Goal: Task Accomplishment & Management: Complete application form

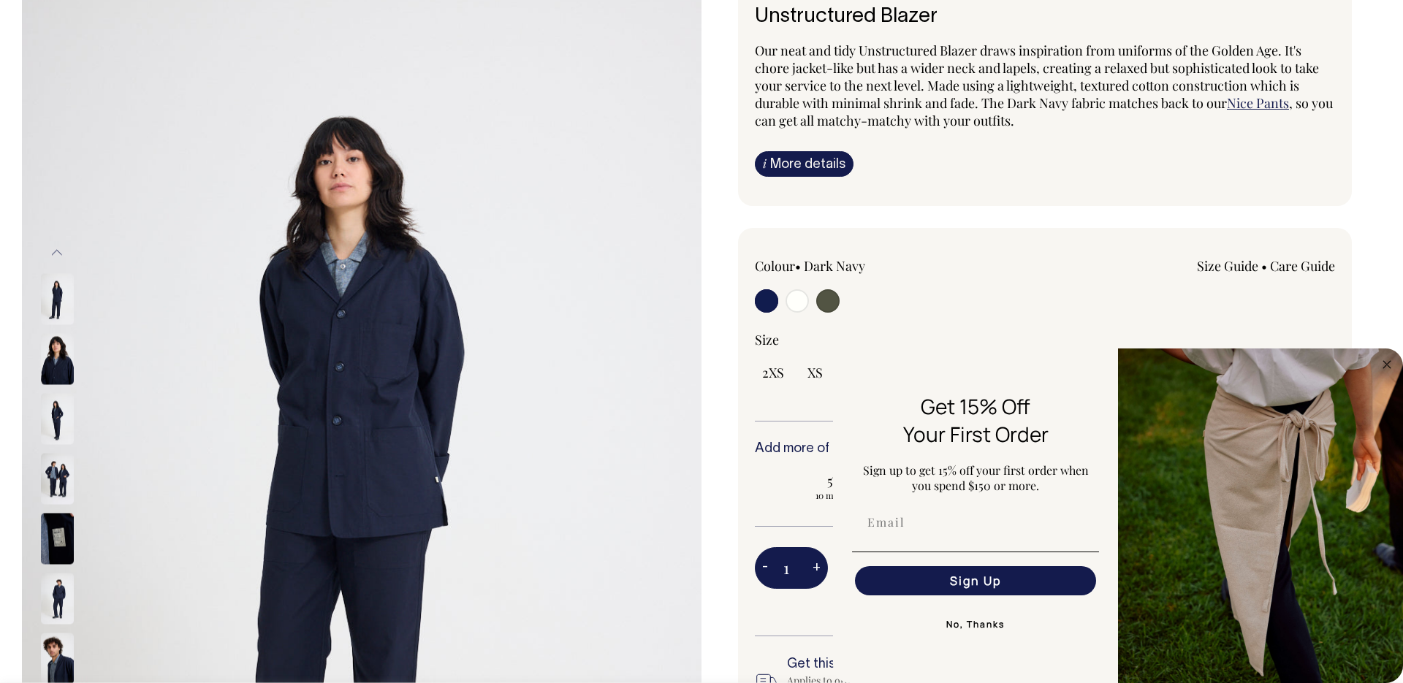
scroll to position [108, 0]
click at [771, 305] on input "radio" at bounding box center [766, 300] width 23 height 23
click at [806, 298] on input "radio" at bounding box center [796, 300] width 23 height 23
radio input "true"
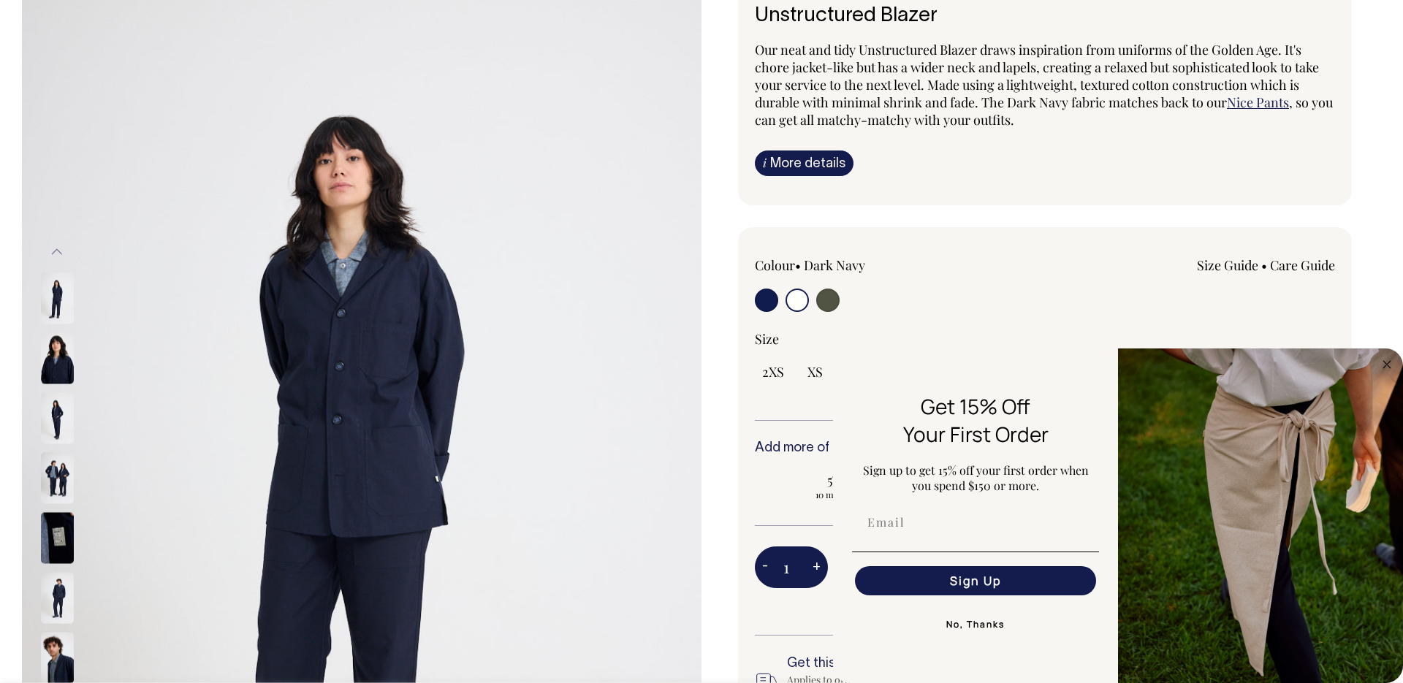
select select "Off-White"
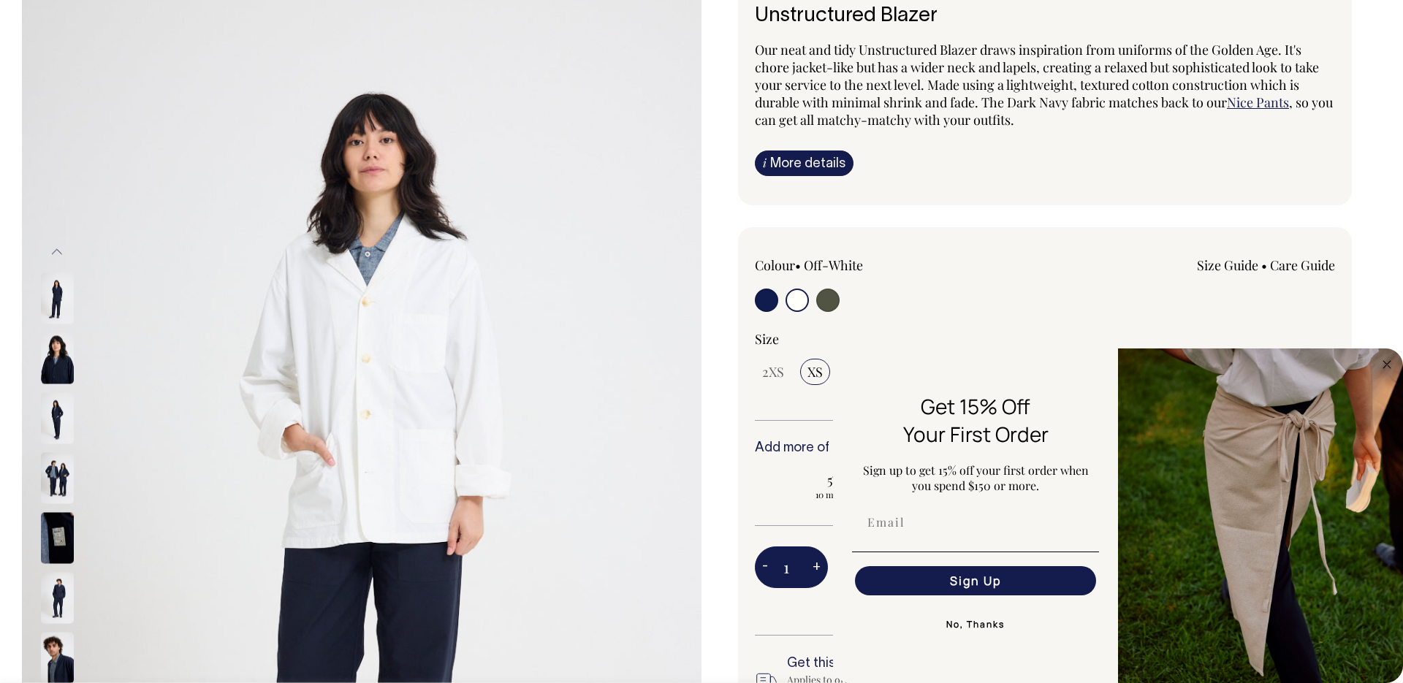
click at [799, 300] on input "radio" at bounding box center [796, 300] width 23 height 23
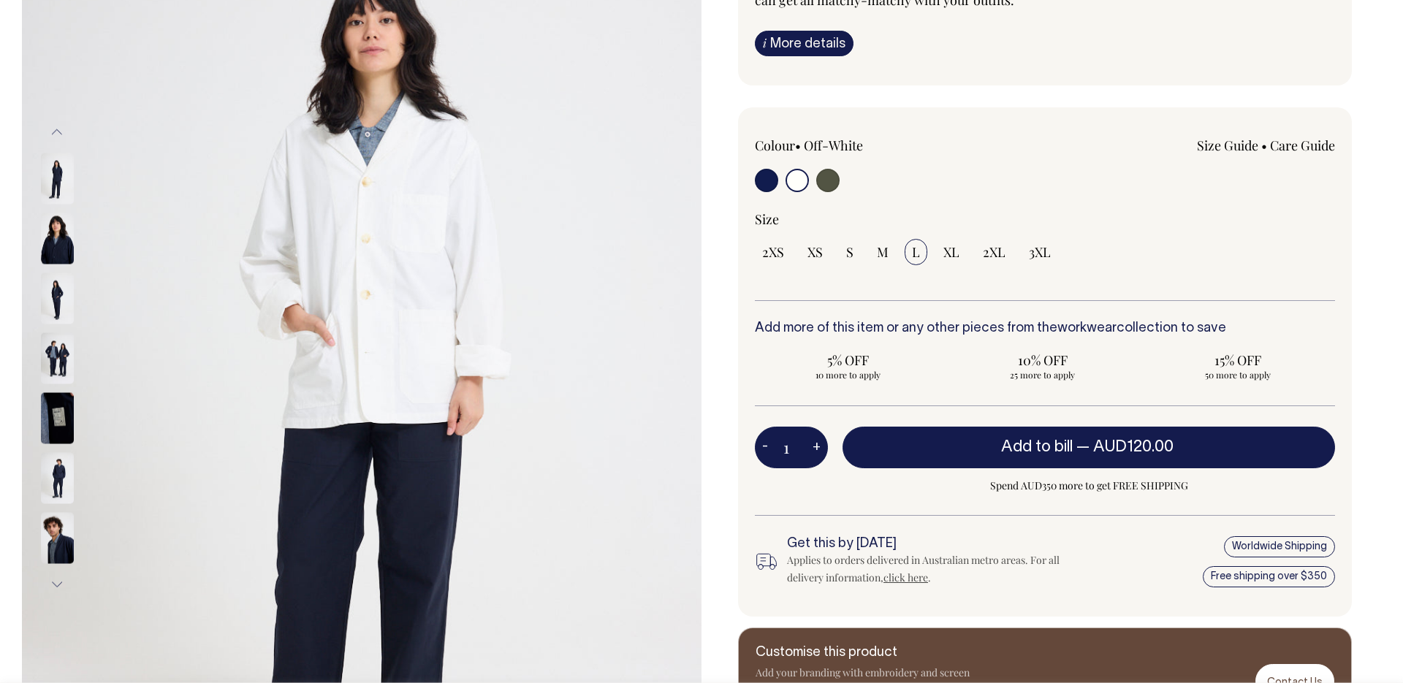
scroll to position [229, 0]
click at [791, 183] on input "radio" at bounding box center [796, 179] width 23 height 23
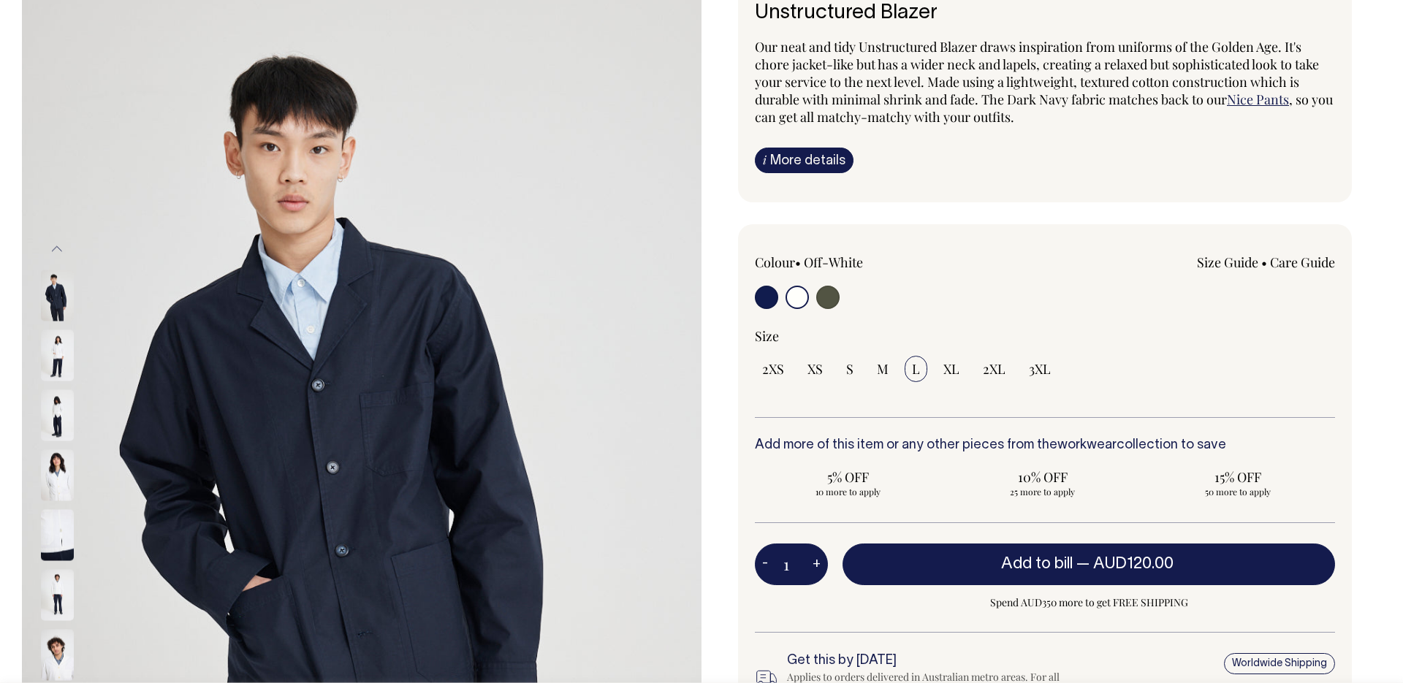
scroll to position [110, 0]
click at [1099, 239] on div "Colour • Off-White Size Guide Size Guide XXS XS" at bounding box center [1045, 480] width 614 height 510
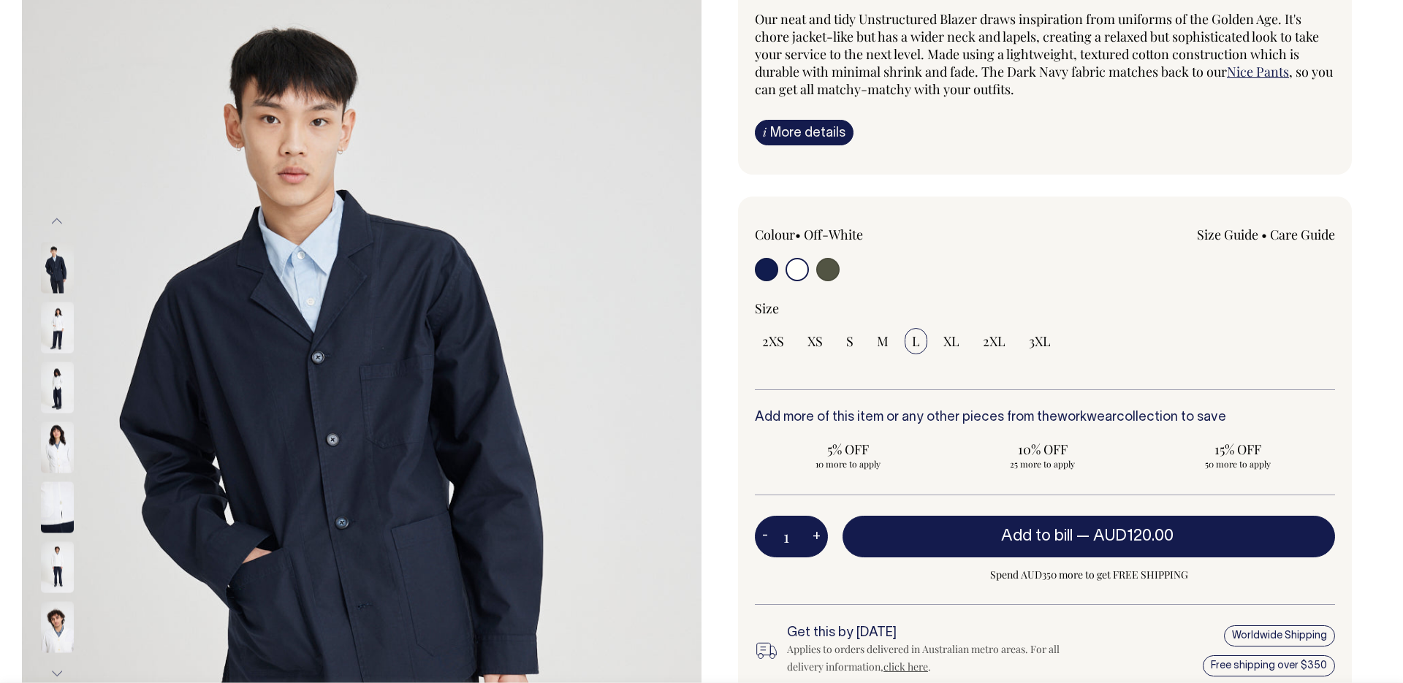
scroll to position [140, 0]
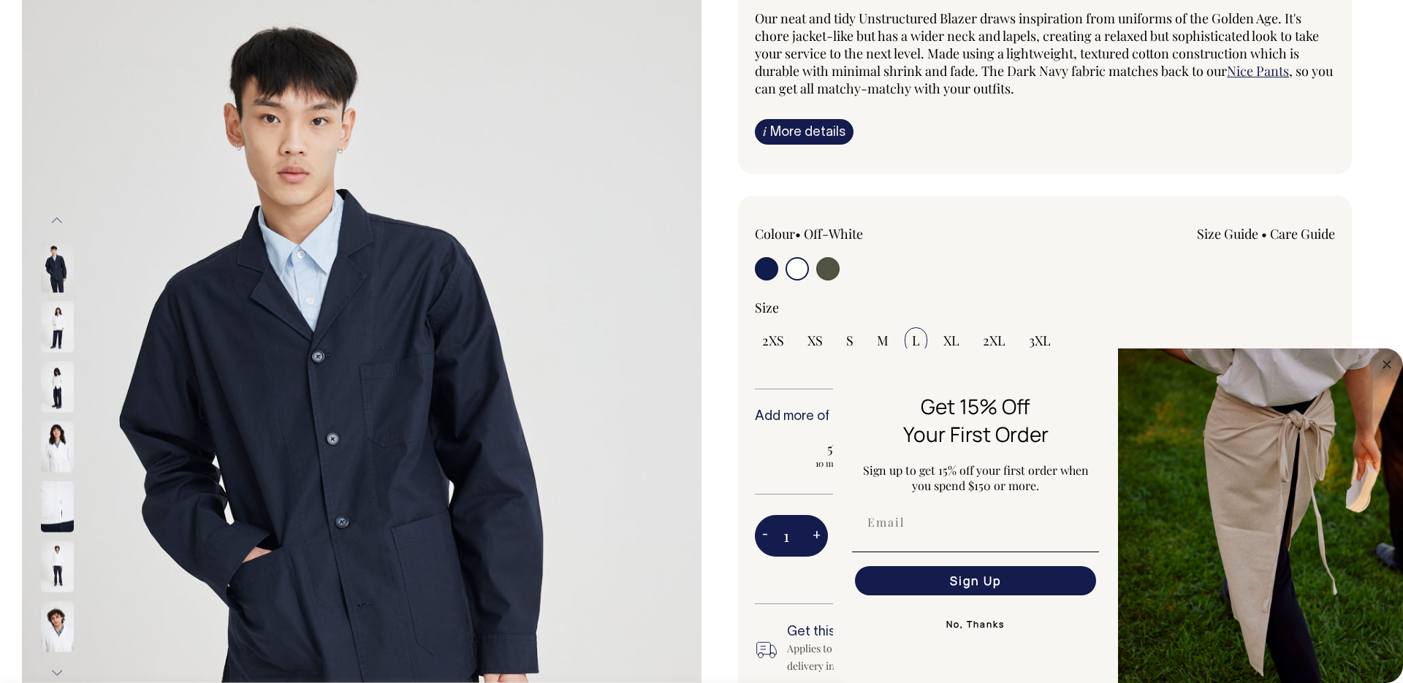
click at [797, 262] on input "radio" at bounding box center [796, 268] width 23 height 23
click at [45, 321] on img at bounding box center [57, 326] width 33 height 51
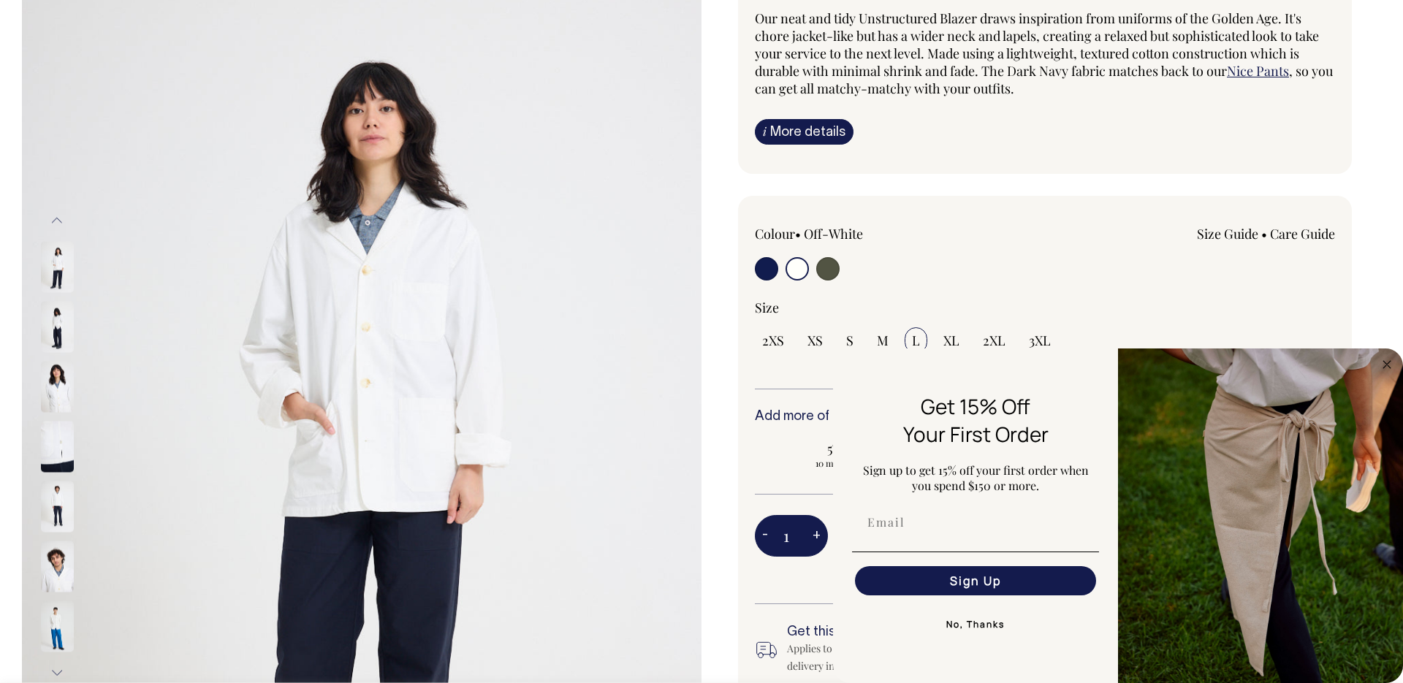
click at [1209, 294] on div "Colour • Off-White Size Guide" at bounding box center [1045, 307] width 580 height 164
click at [892, 513] on input "Email" at bounding box center [975, 522] width 241 height 29
type input "bronte.batson@kyhastudios.com"
click at [990, 579] on button "Sign Up" at bounding box center [975, 580] width 241 height 29
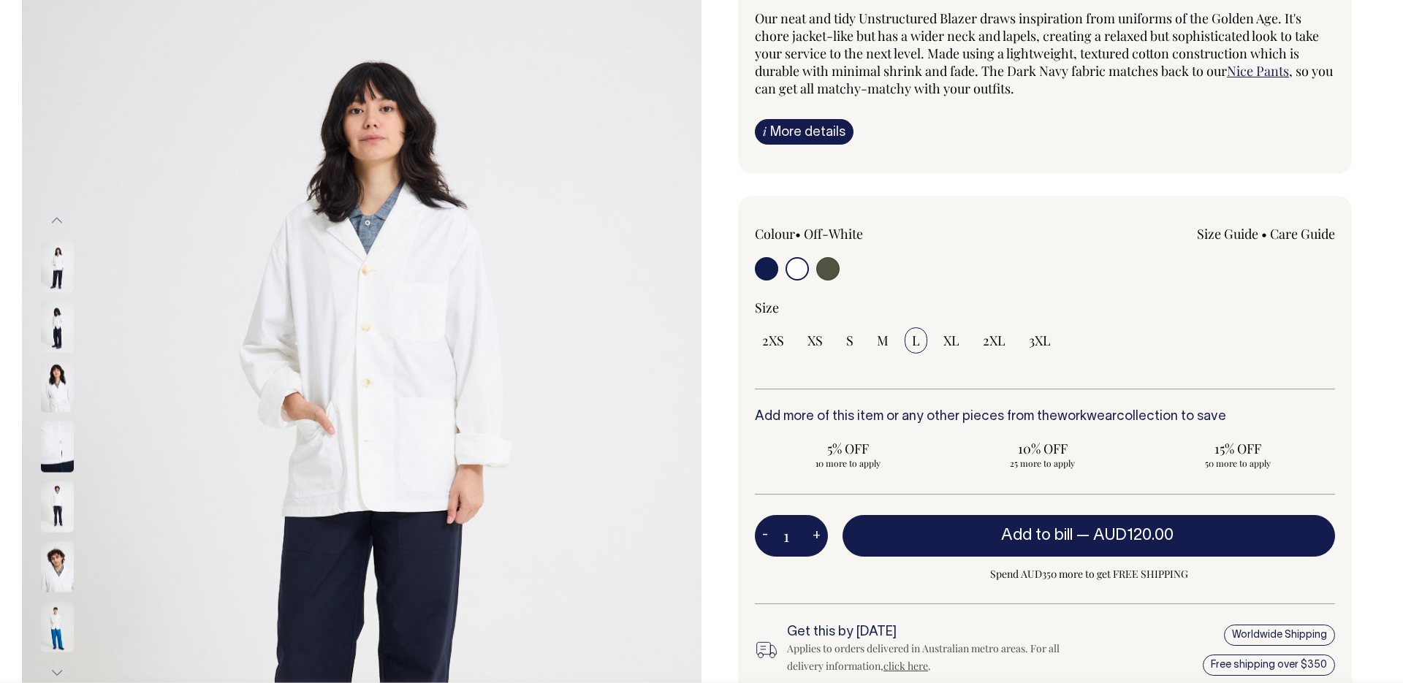
click at [1046, 296] on div "Colour • Off-White Size Guide" at bounding box center [1045, 307] width 580 height 164
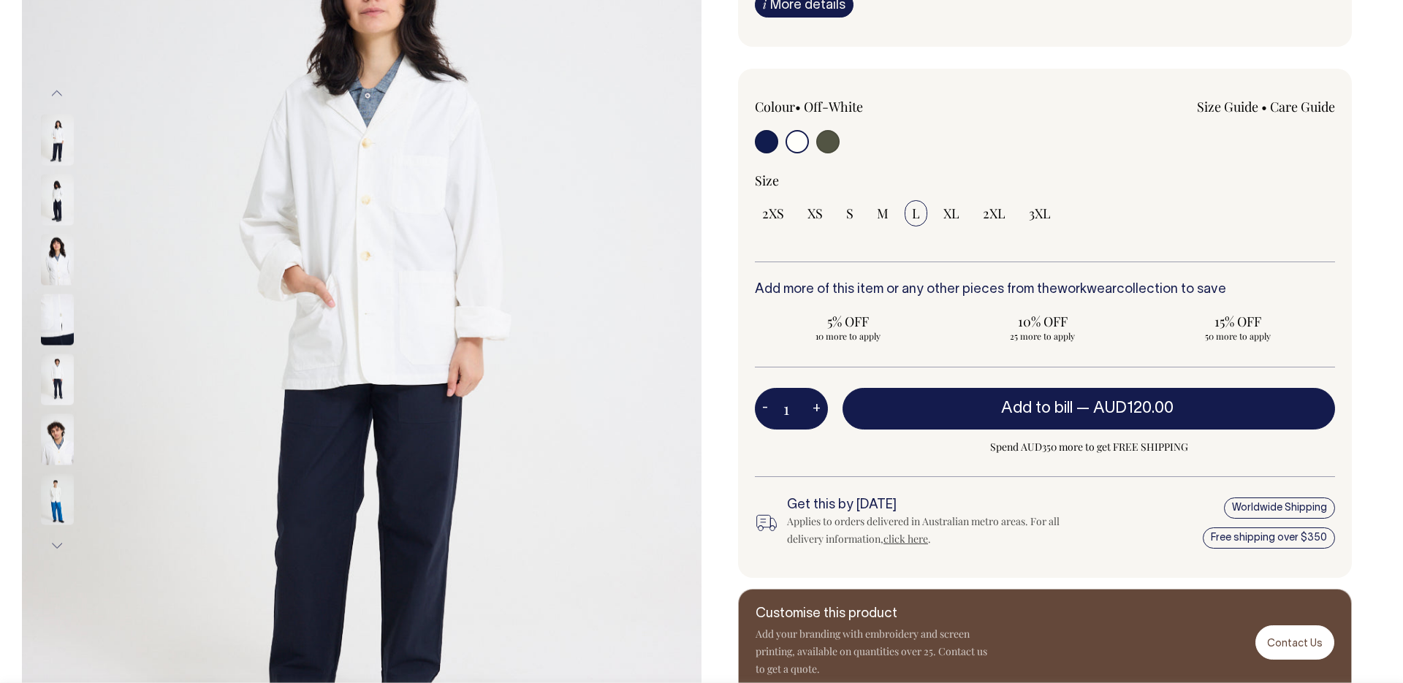
scroll to position [267, 0]
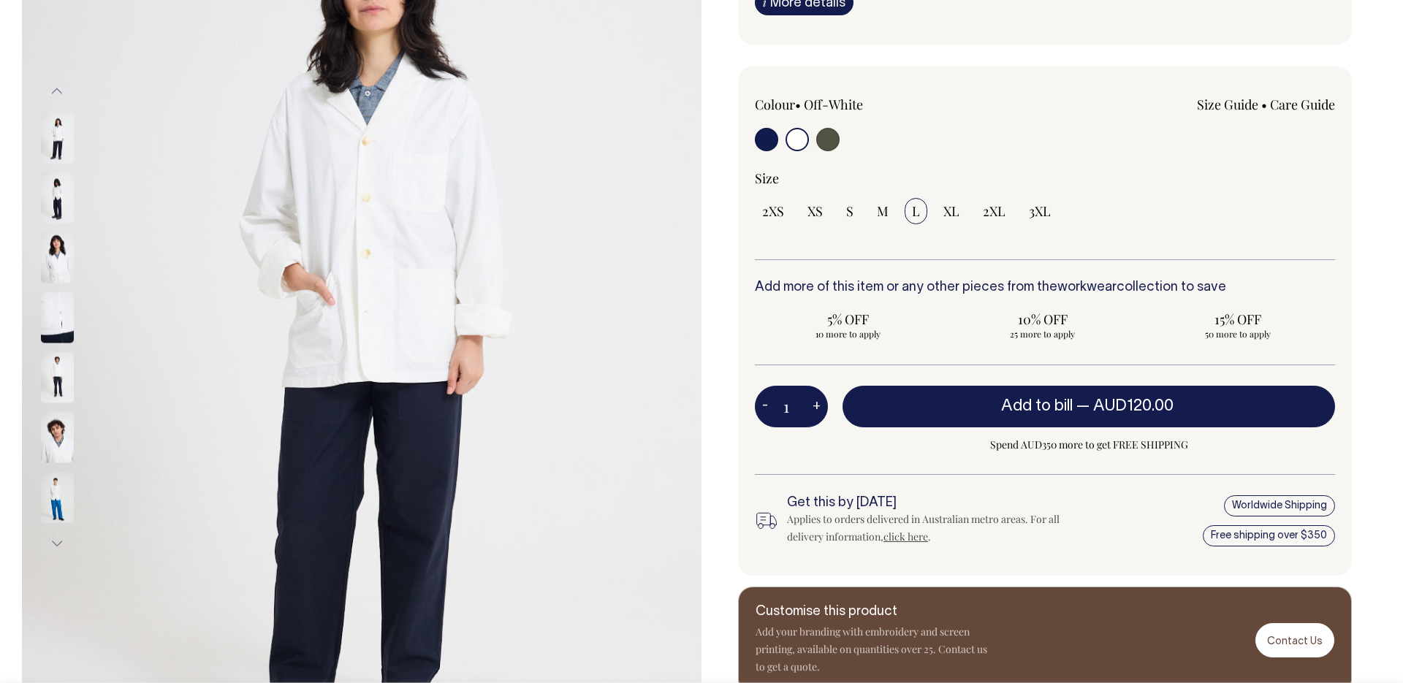
click at [912, 207] on span "L" at bounding box center [916, 211] width 8 height 18
click at [912, 207] on input "L" at bounding box center [916, 211] width 23 height 26
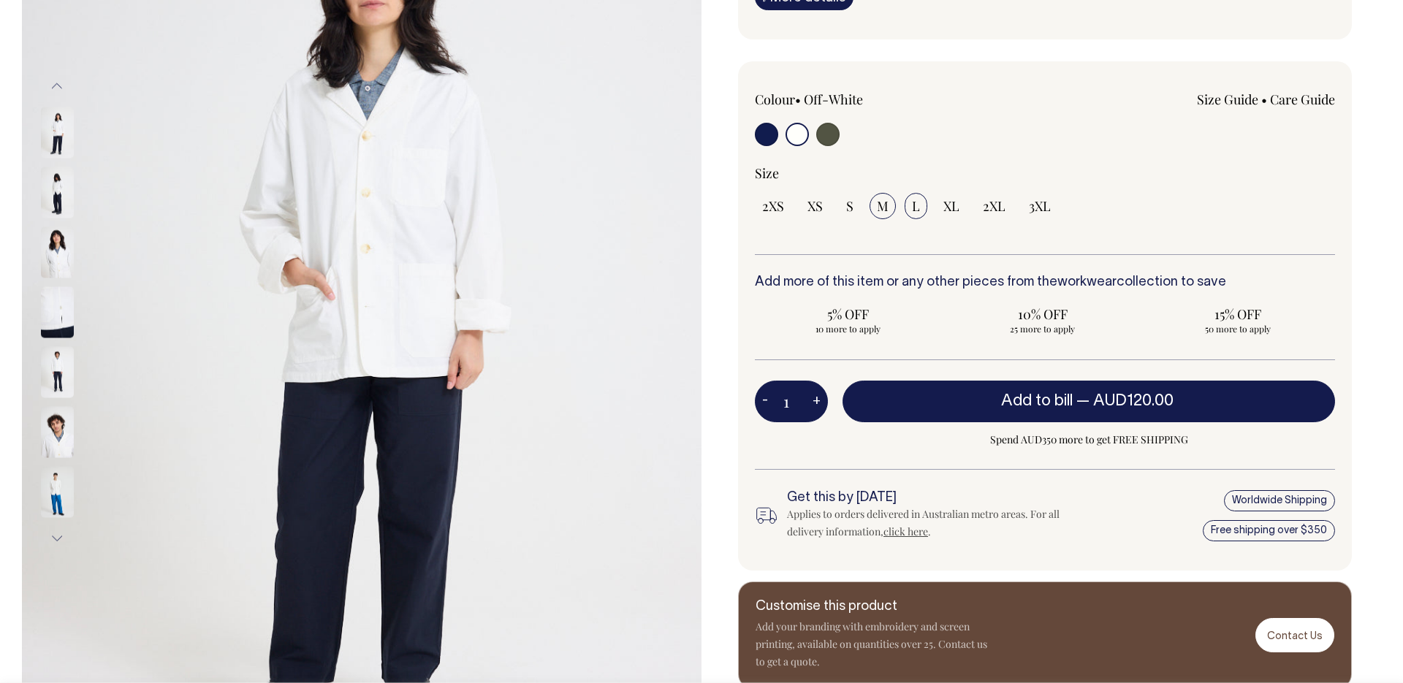
click at [886, 209] on span "M" at bounding box center [883, 206] width 12 height 18
click at [886, 209] on input "M" at bounding box center [882, 206] width 26 height 26
radio input "true"
select select "M"
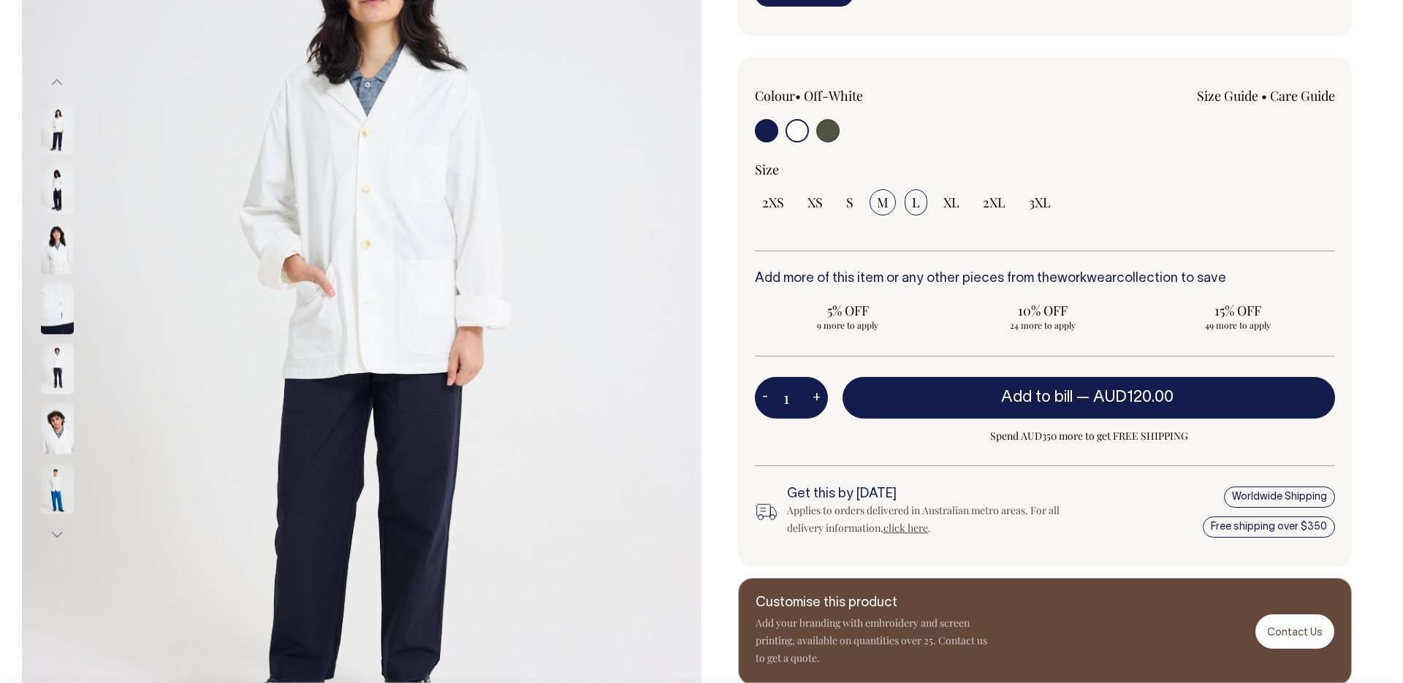
scroll to position [278, 0]
click at [908, 208] on input "L" at bounding box center [916, 202] width 23 height 26
radio input "true"
select select "L"
click at [68, 371] on img at bounding box center [57, 367] width 33 height 51
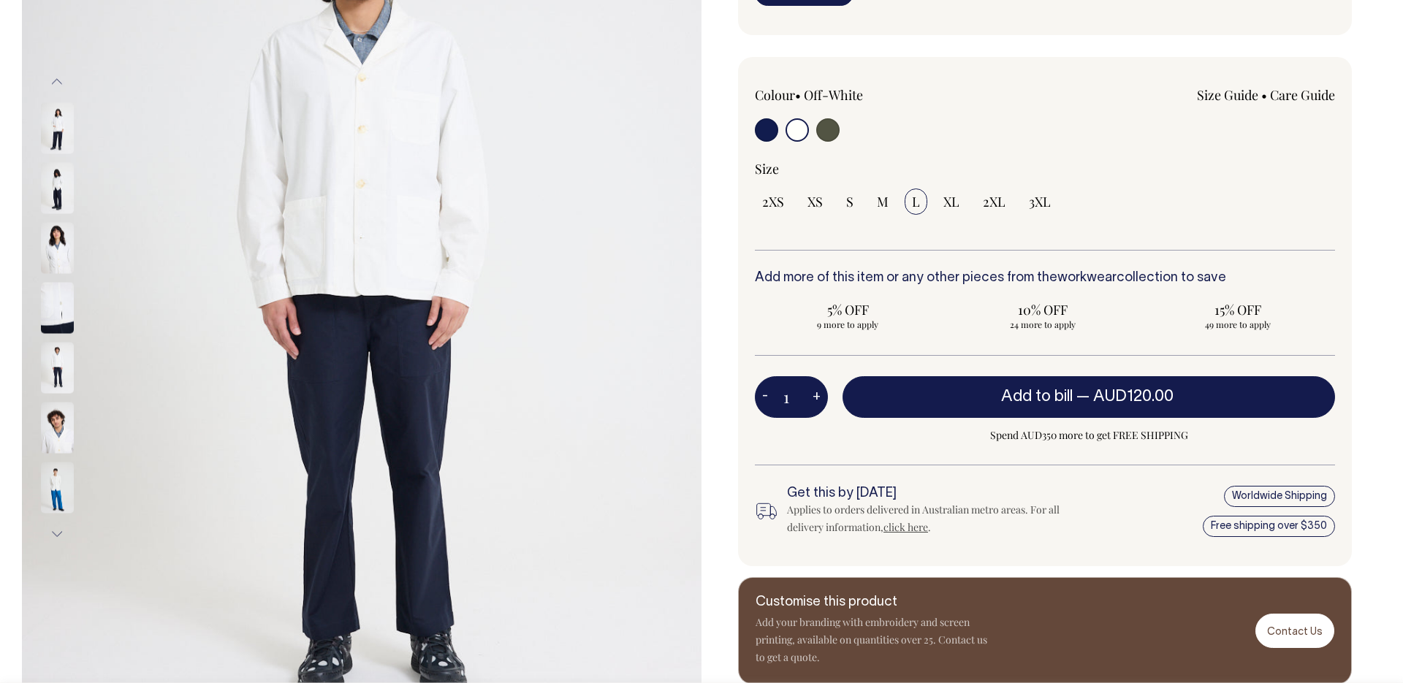
click at [56, 416] on img at bounding box center [57, 427] width 33 height 51
click at [56, 417] on img at bounding box center [57, 427] width 33 height 51
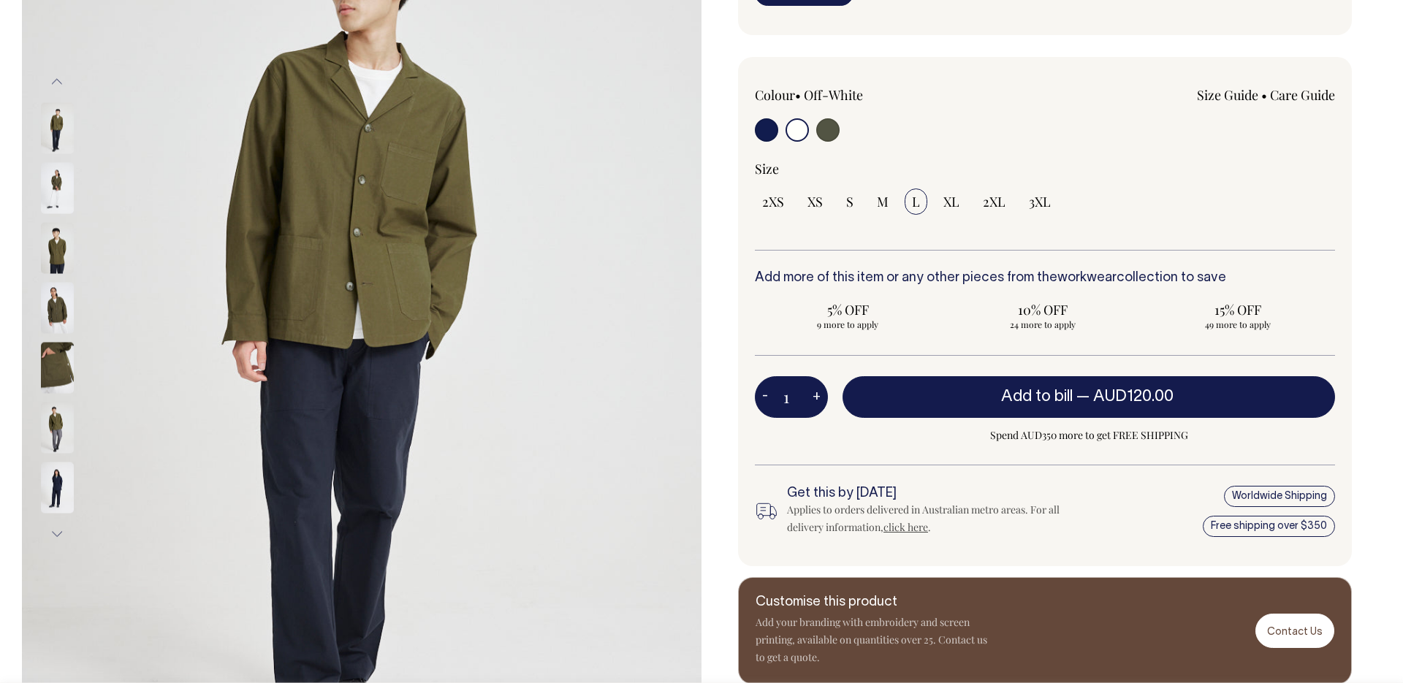
click at [58, 380] on div at bounding box center [76, 247] width 73 height 3295
click at [1190, 232] on div "Size 2XS XS S M L XL 2XL" at bounding box center [1045, 205] width 580 height 90
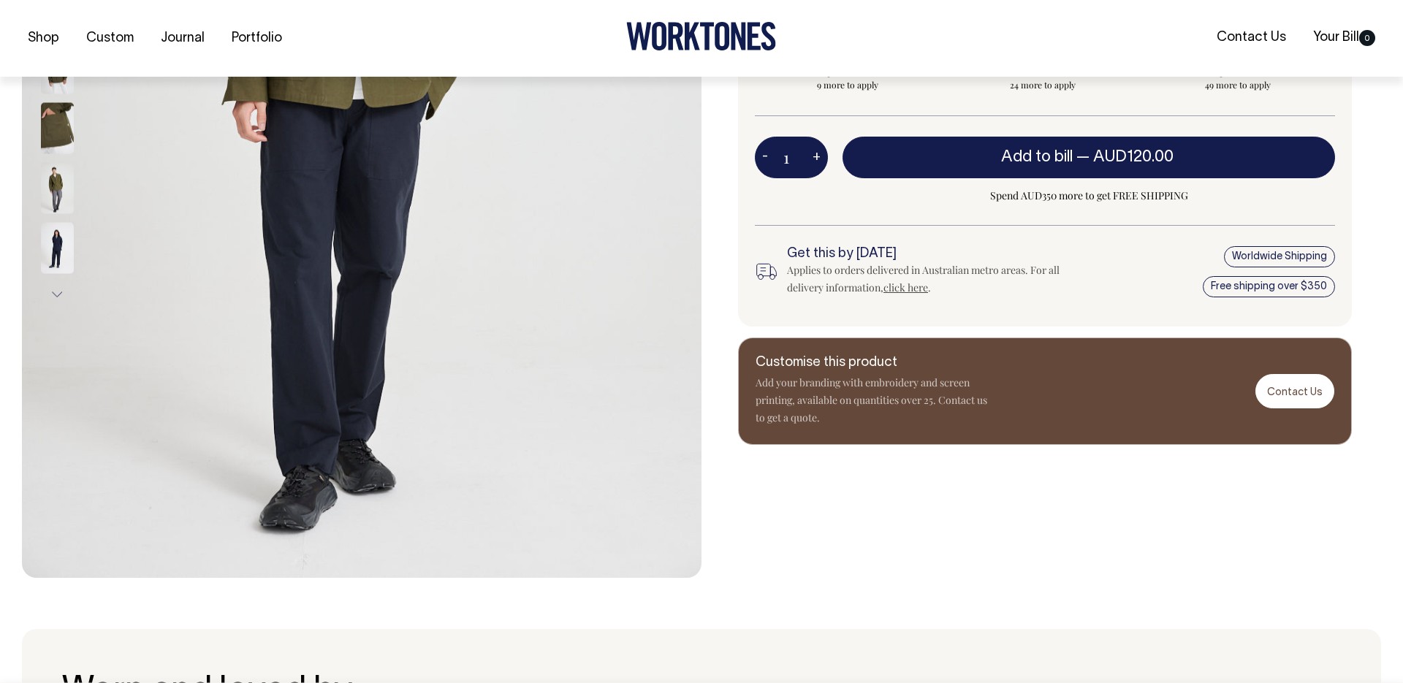
scroll to position [519, 0]
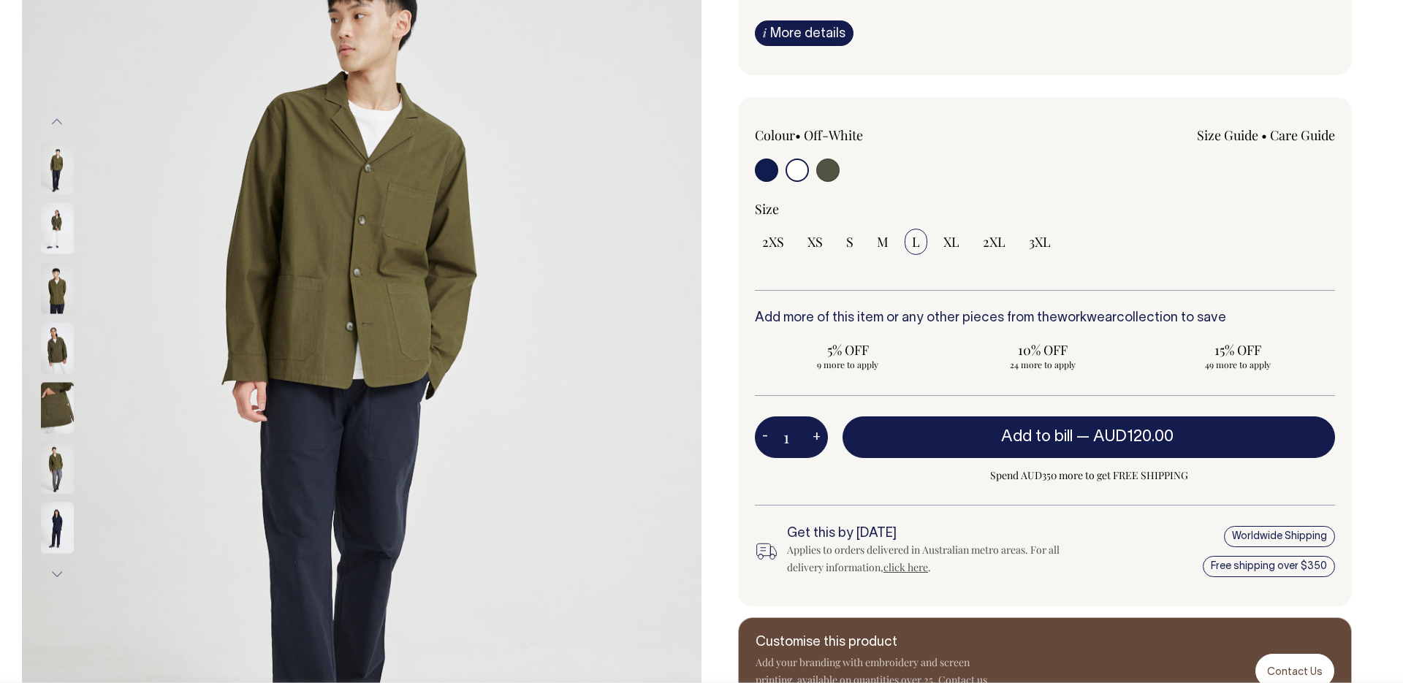
click at [794, 164] on input "radio" at bounding box center [796, 170] width 23 height 23
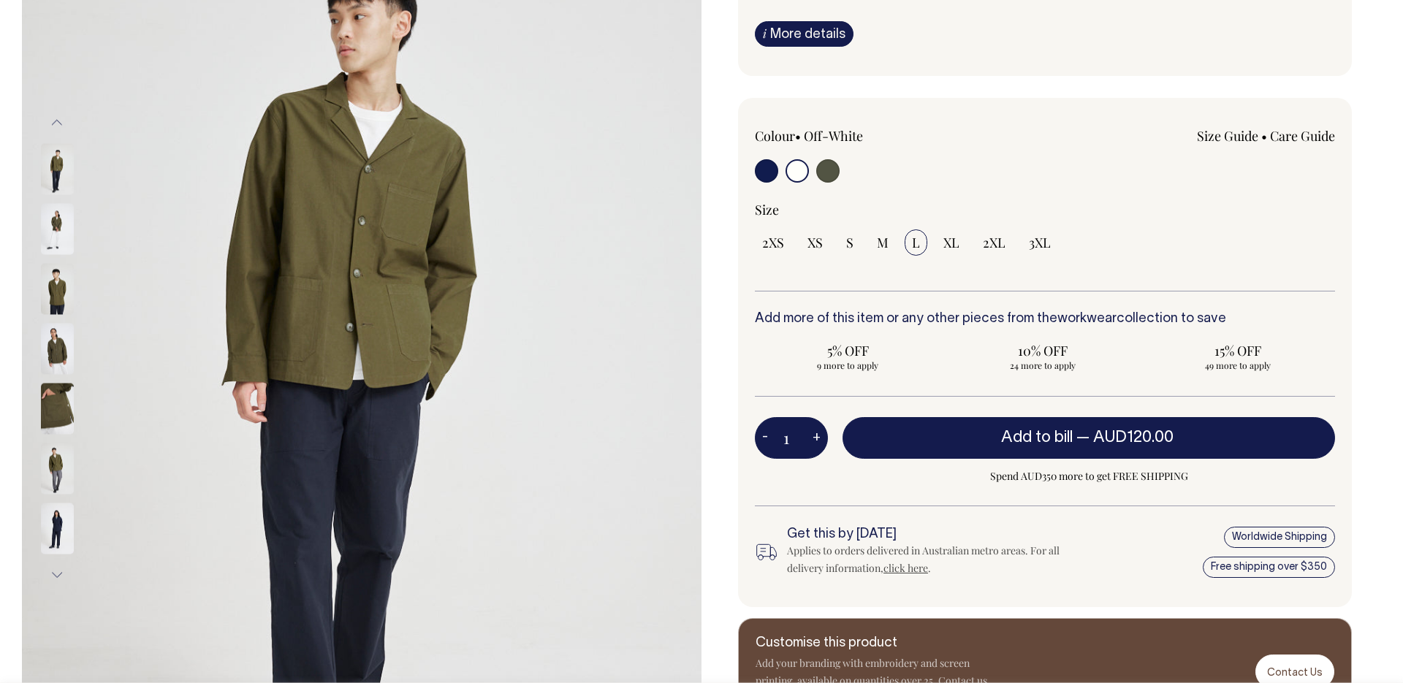
click at [1013, 217] on div "Size" at bounding box center [1045, 210] width 580 height 18
click at [804, 175] on input "radio" at bounding box center [796, 170] width 23 height 23
click at [56, 119] on button "Previous" at bounding box center [57, 123] width 22 height 33
click at [56, 120] on button "Previous" at bounding box center [57, 123] width 22 height 33
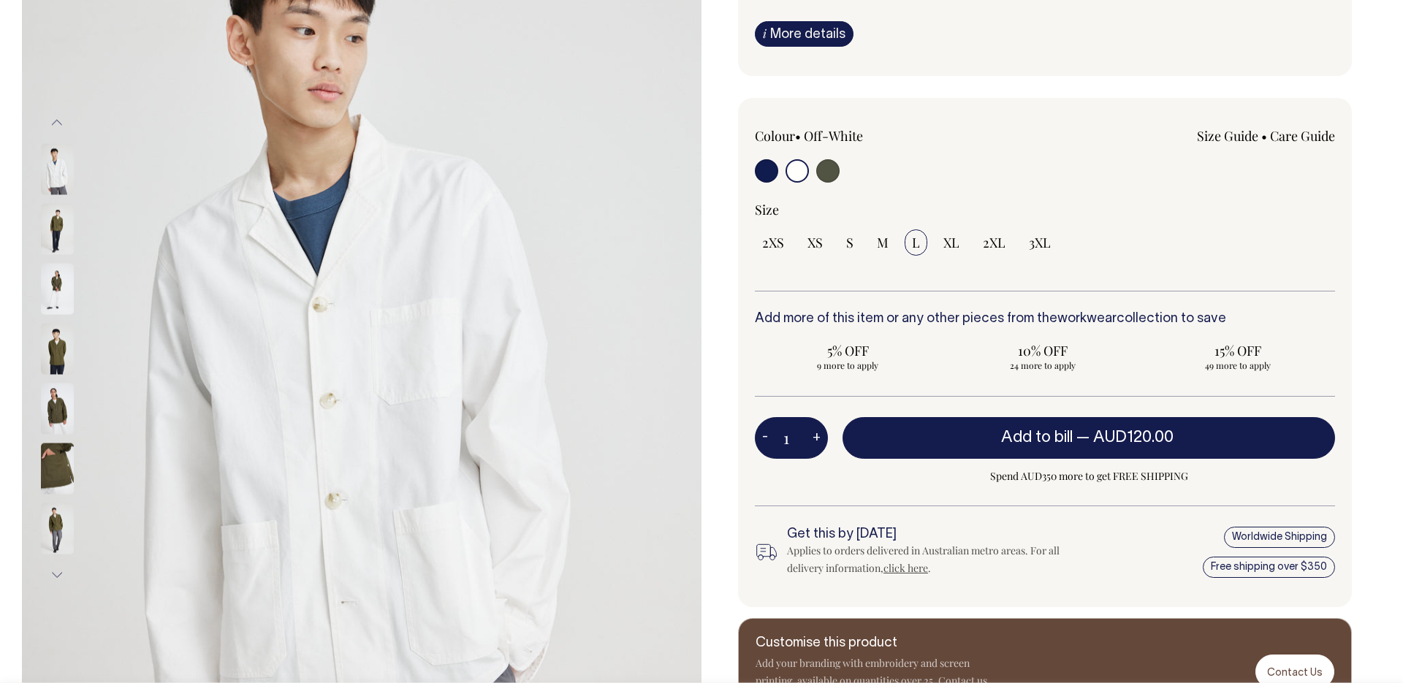
click at [50, 196] on div at bounding box center [76, 169] width 73 height 60
click at [51, 187] on img at bounding box center [57, 168] width 33 height 51
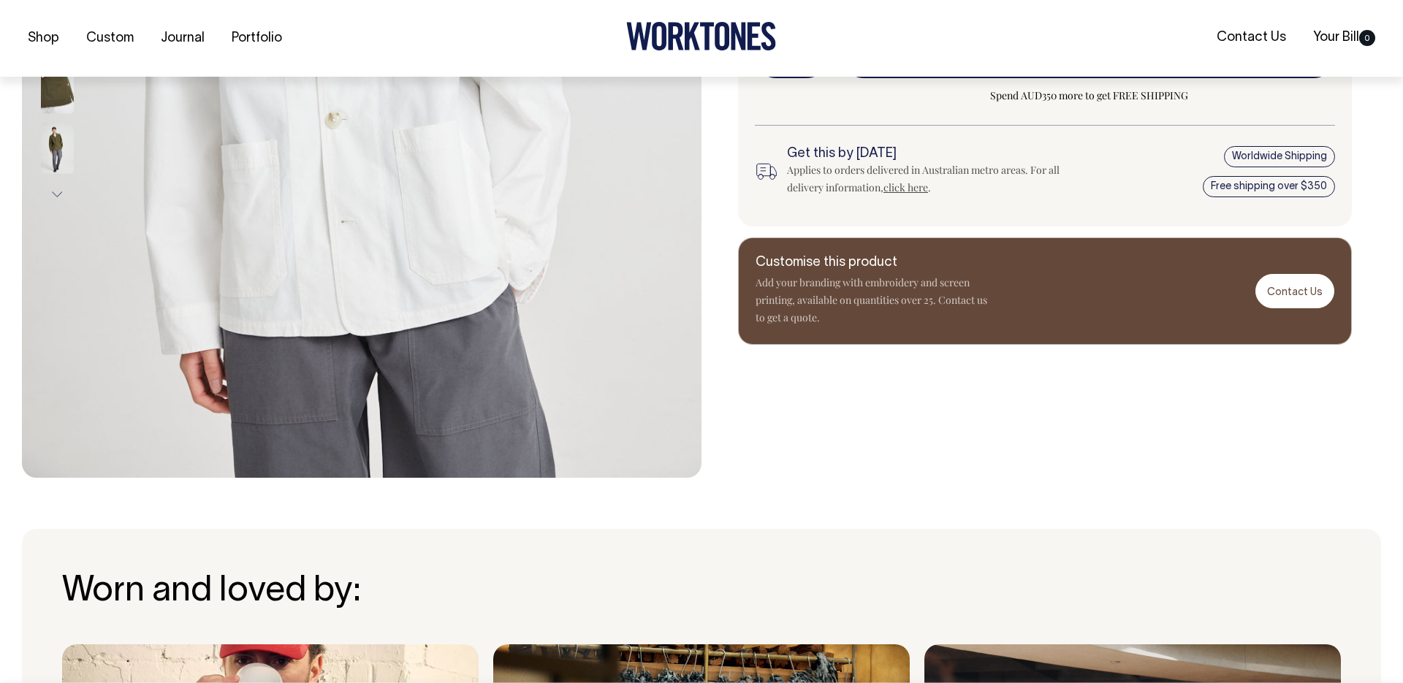
scroll to position [619, 0]
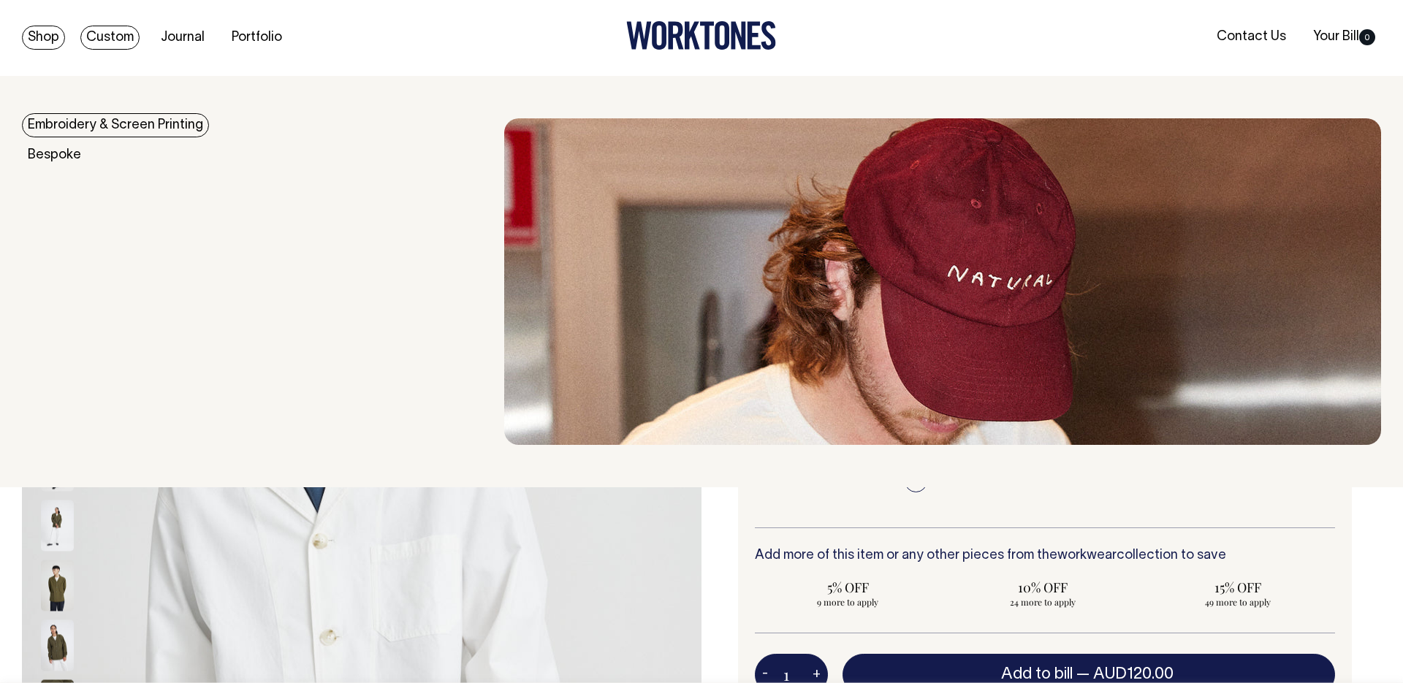
scroll to position [0, 0]
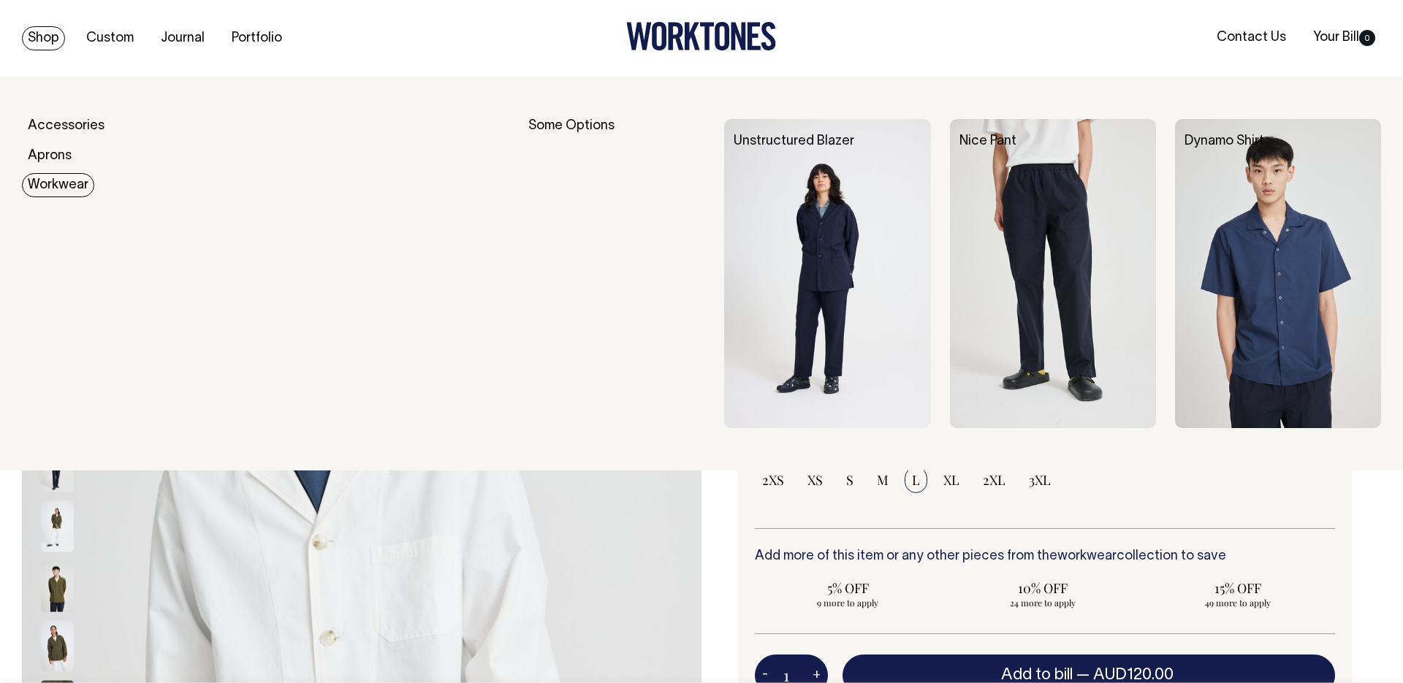
click at [70, 190] on link "Workwear" at bounding box center [58, 185] width 72 height 24
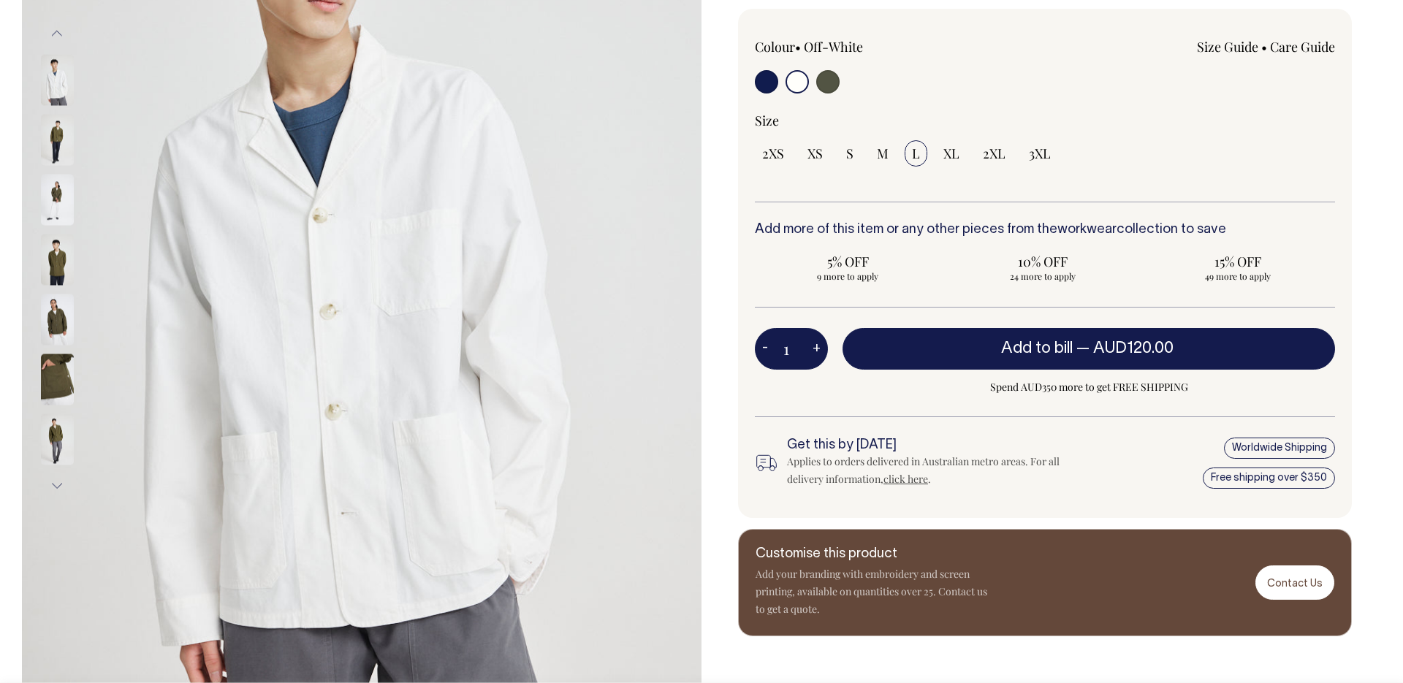
scroll to position [327, 0]
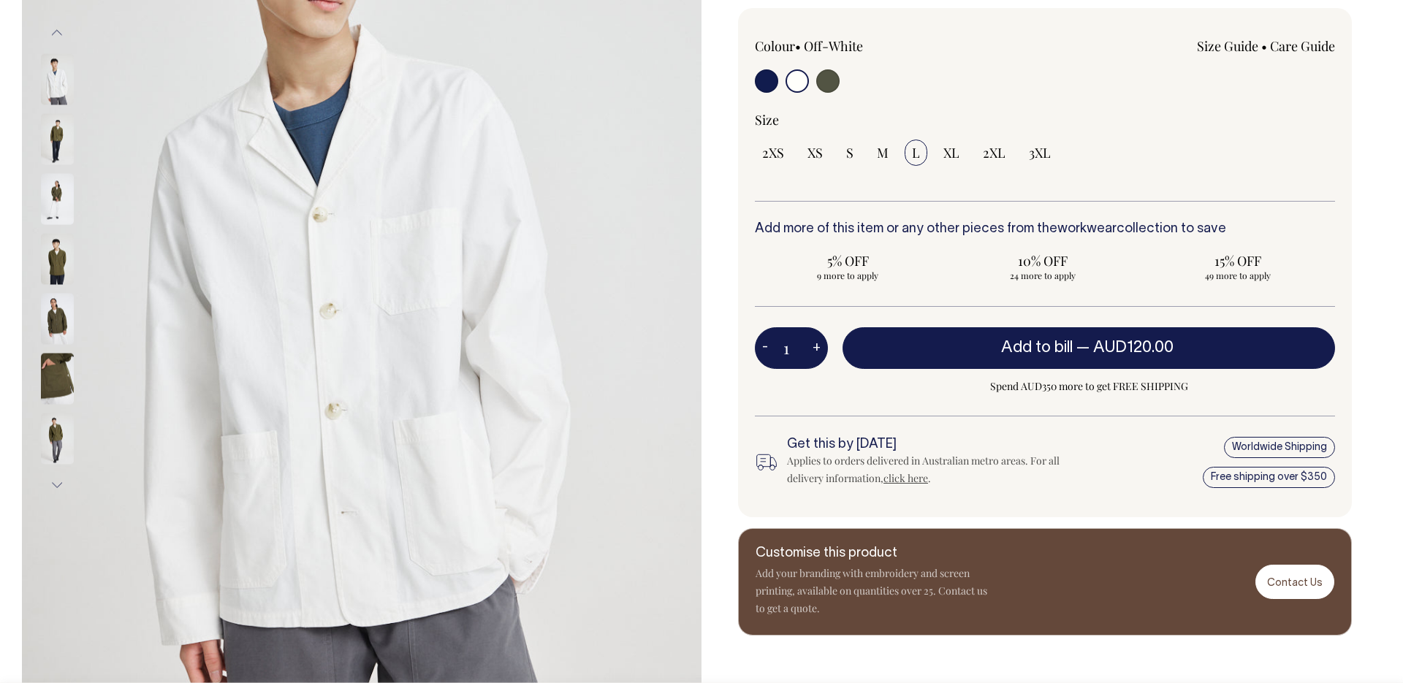
click at [1114, 117] on div "Size" at bounding box center [1045, 120] width 580 height 18
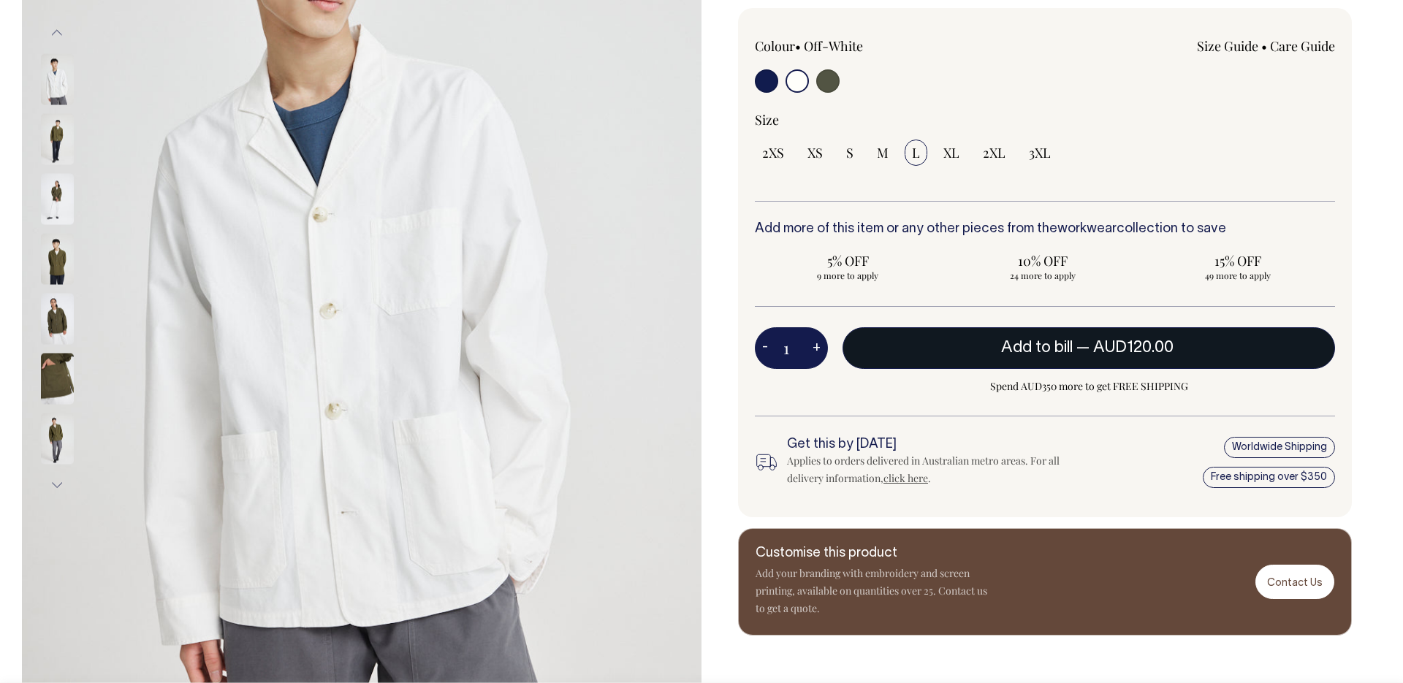
click at [1088, 351] on span "— AUD120.00" at bounding box center [1126, 347] width 101 height 15
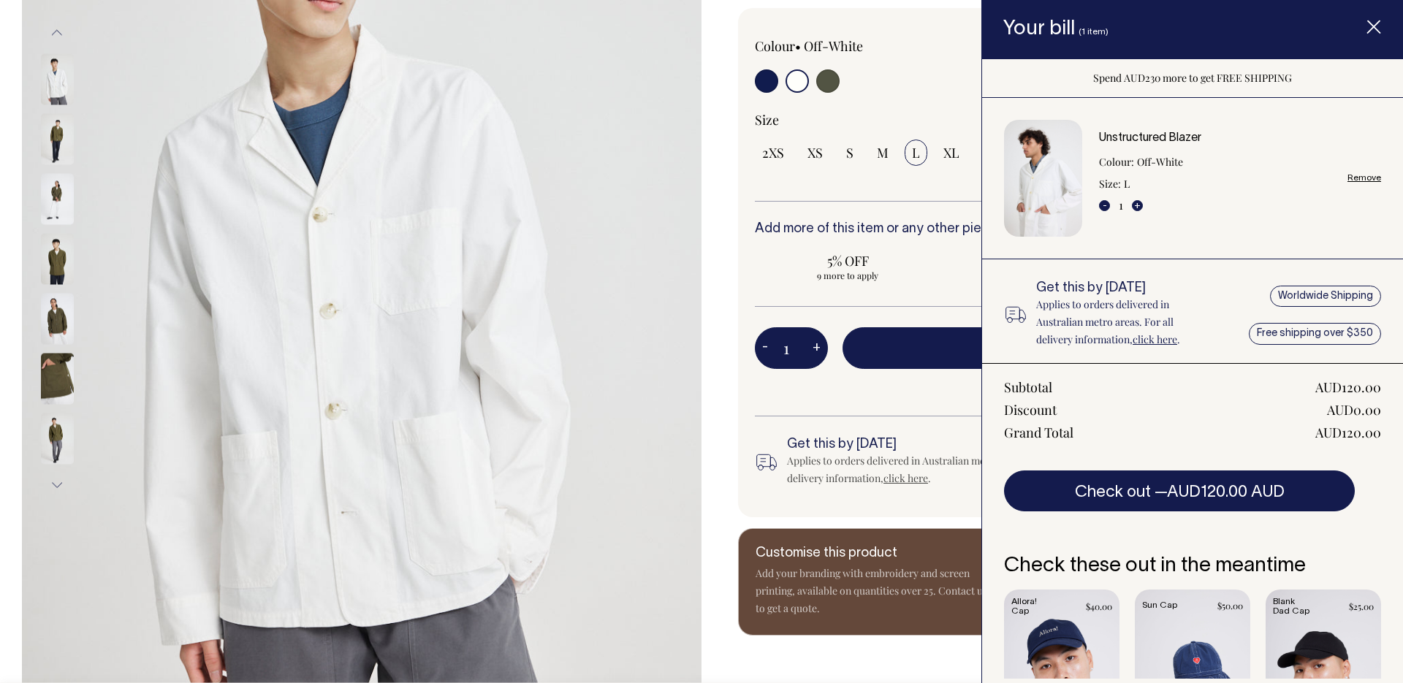
click at [897, 111] on div "Size" at bounding box center [1045, 120] width 580 height 18
click at [1366, 26] on icon "Item added to your cart" at bounding box center [1373, 27] width 15 height 15
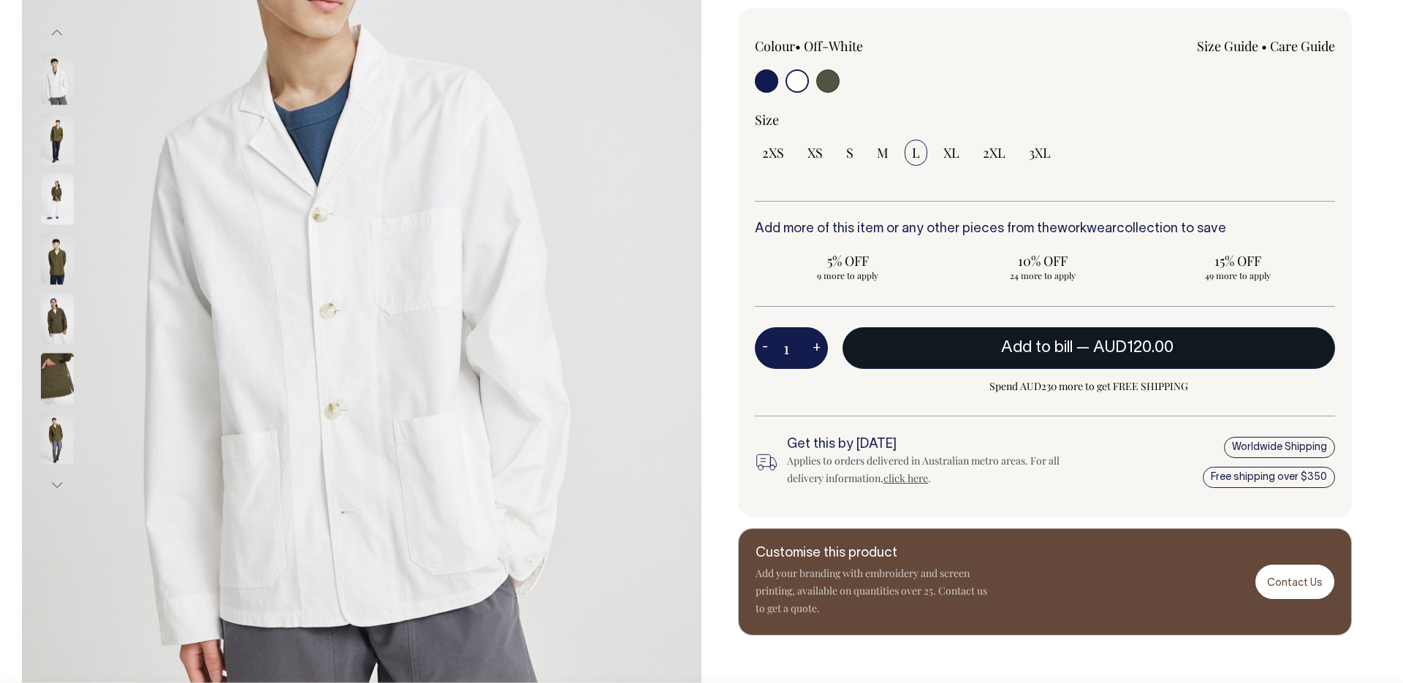
click at [1001, 346] on span "Add to bill" at bounding box center [1037, 347] width 72 height 15
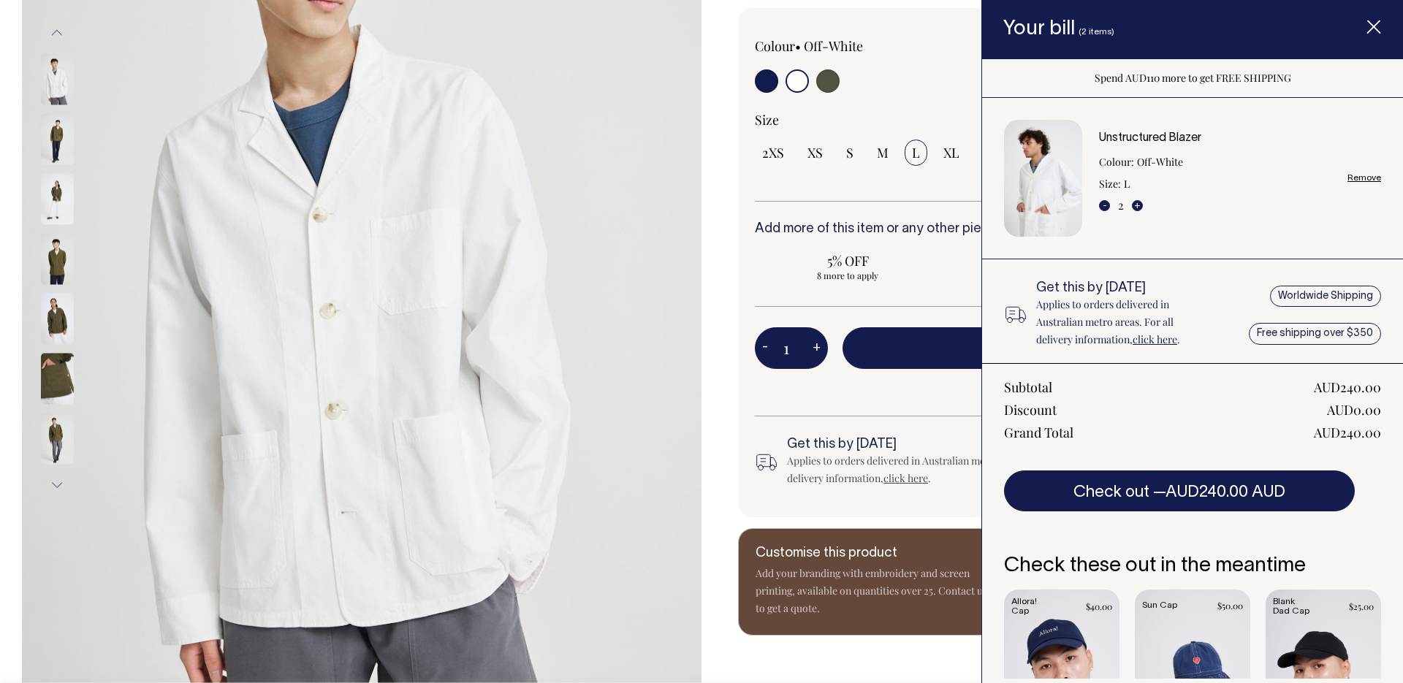
click at [902, 95] on div at bounding box center [871, 82] width 232 height 27
click at [1382, 27] on span "Item added to your cart" at bounding box center [1373, 30] width 58 height 62
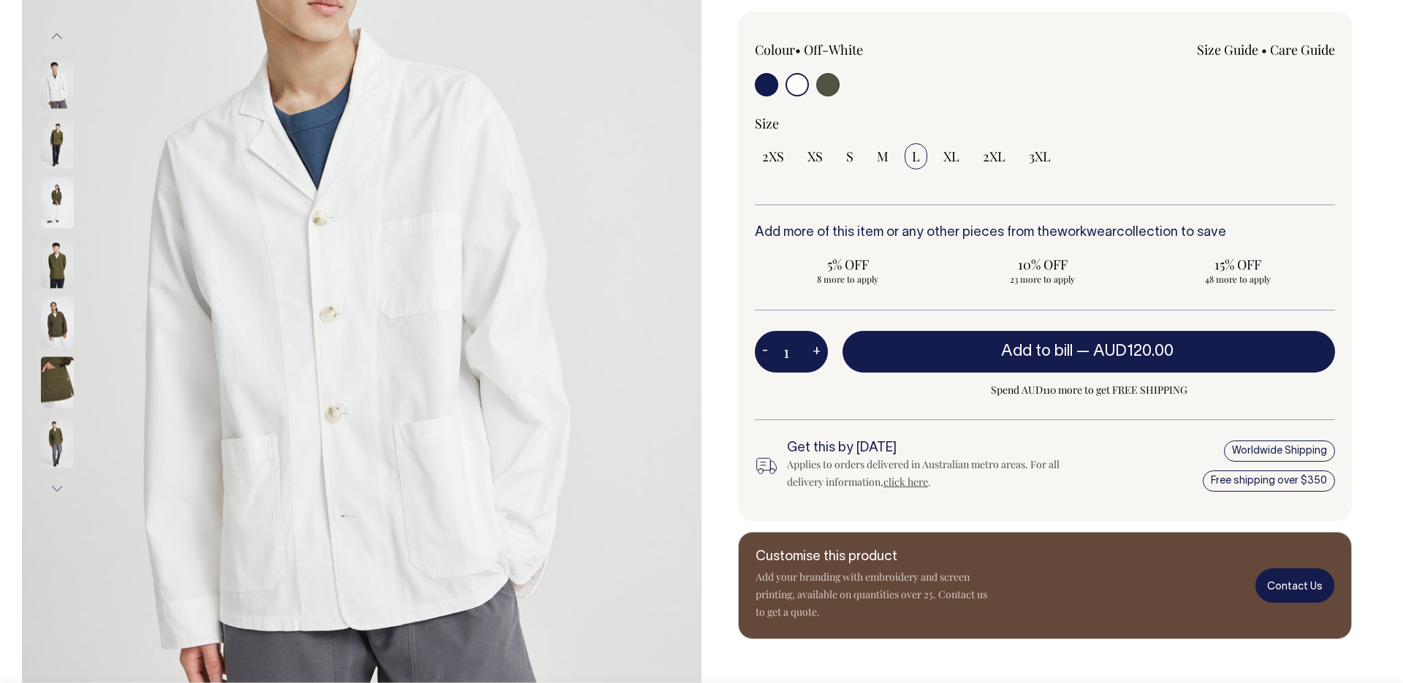
click at [1289, 587] on link "Contact Us" at bounding box center [1294, 585] width 79 height 34
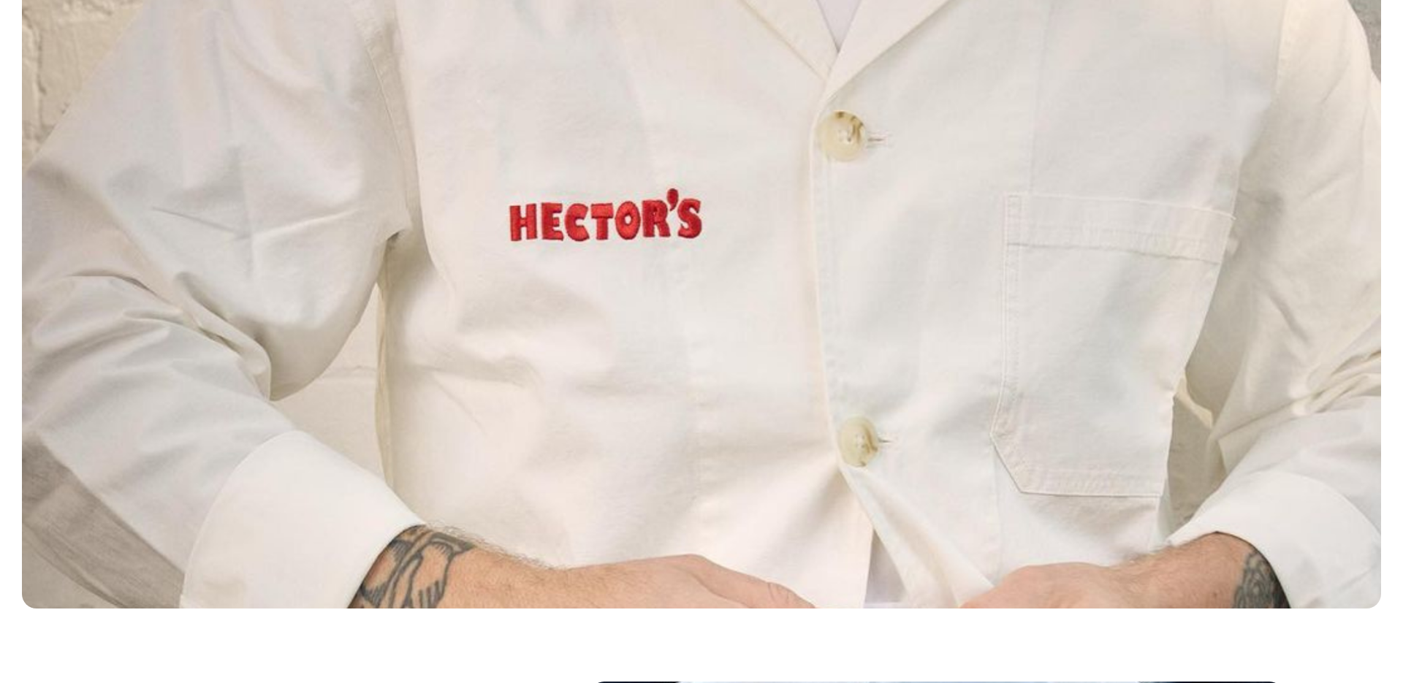
scroll to position [361, 0]
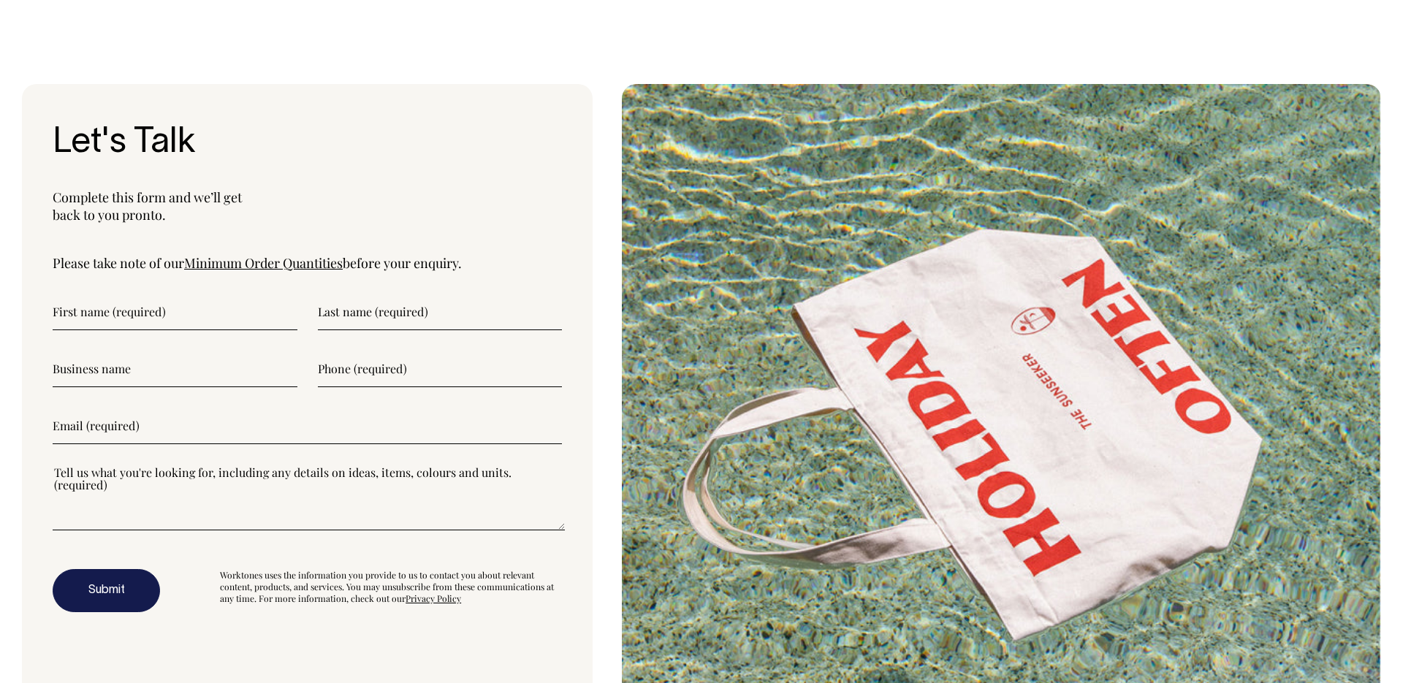
scroll to position [5025, 0]
click at [147, 313] on input"] "text" at bounding box center [175, 312] width 245 height 37
click at [164, 323] on input"] "text" at bounding box center [175, 312] width 245 height 37
type input"] "Bronte"
type input"] "Batson"
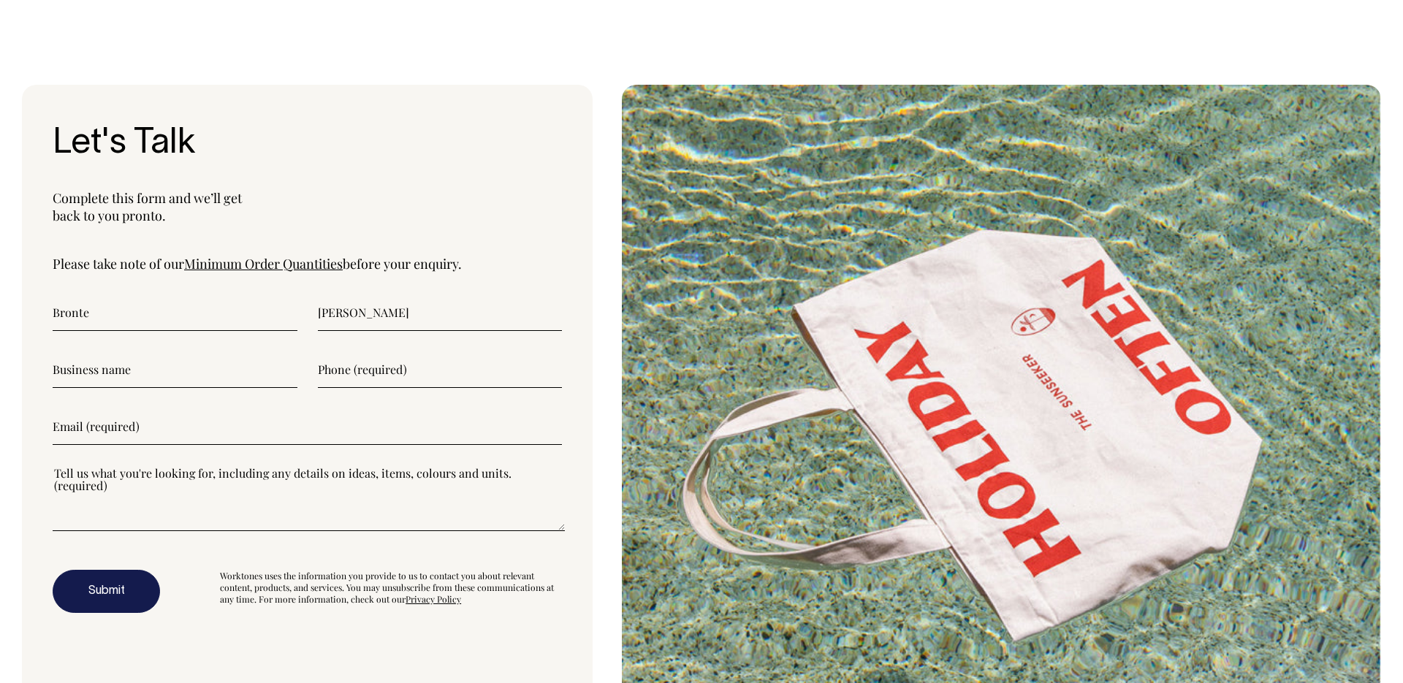
type input"] "0417269911"
type input"] "bronte.batson@kyhastudios.com"
click at [180, 365] on input"] "text" at bounding box center [175, 369] width 245 height 37
type input"] "Kyha Studios"
click at [580, 108] on div "Let's Talk Complete this form and we’ll get back to you pronto. Please take not…" at bounding box center [307, 408] width 571 height 646
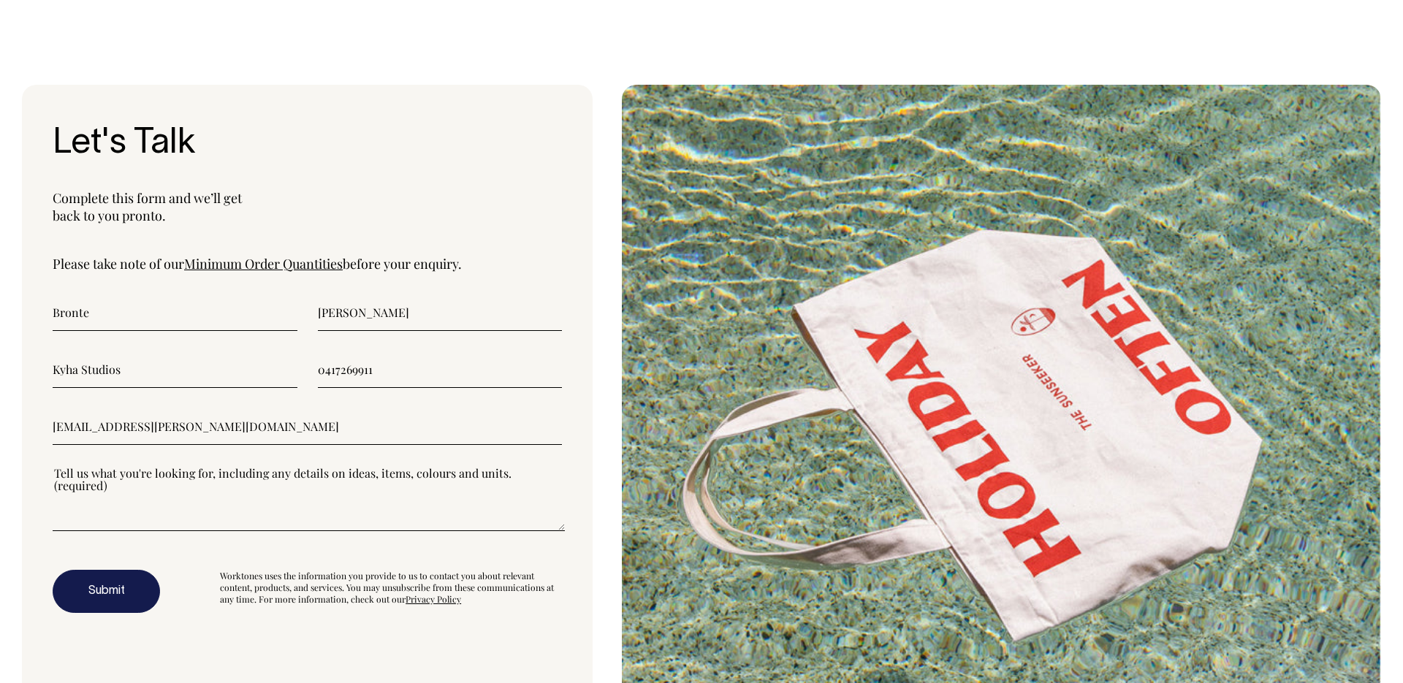
click at [261, 478] on textarea"] at bounding box center [309, 498] width 512 height 66
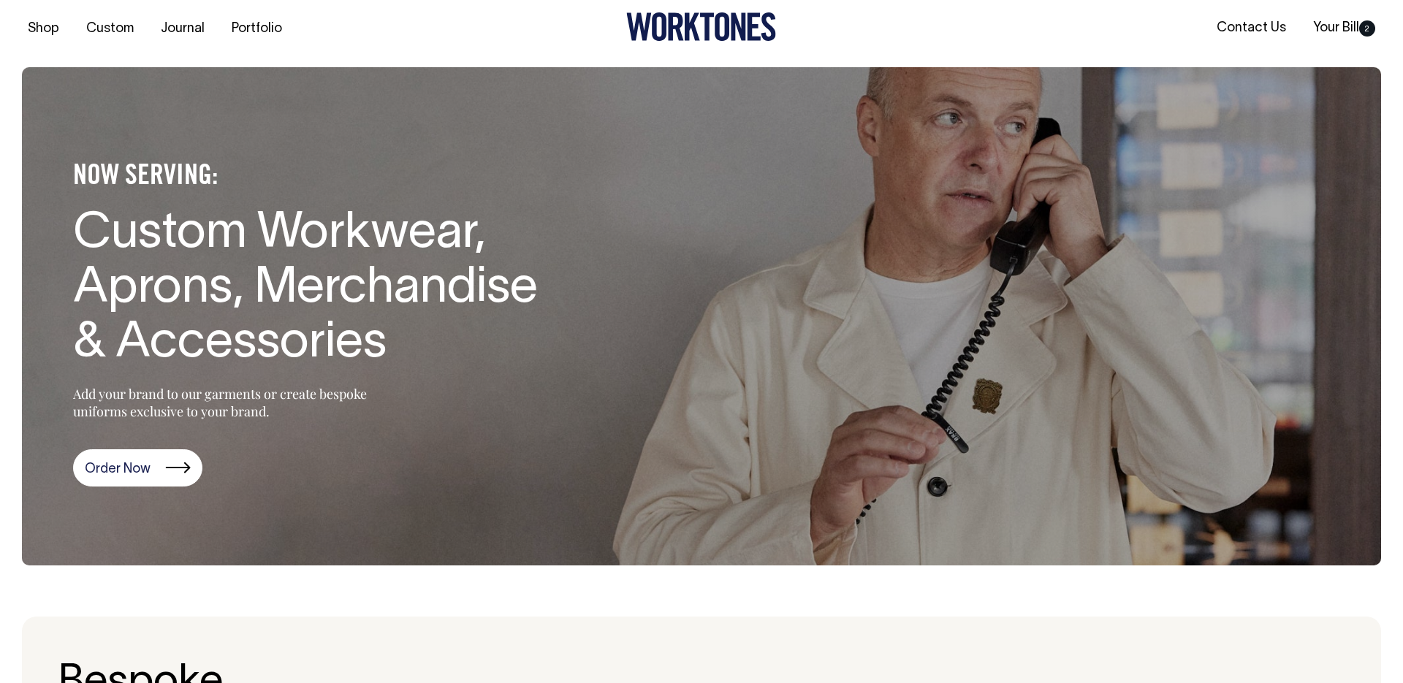
scroll to position [0, 0]
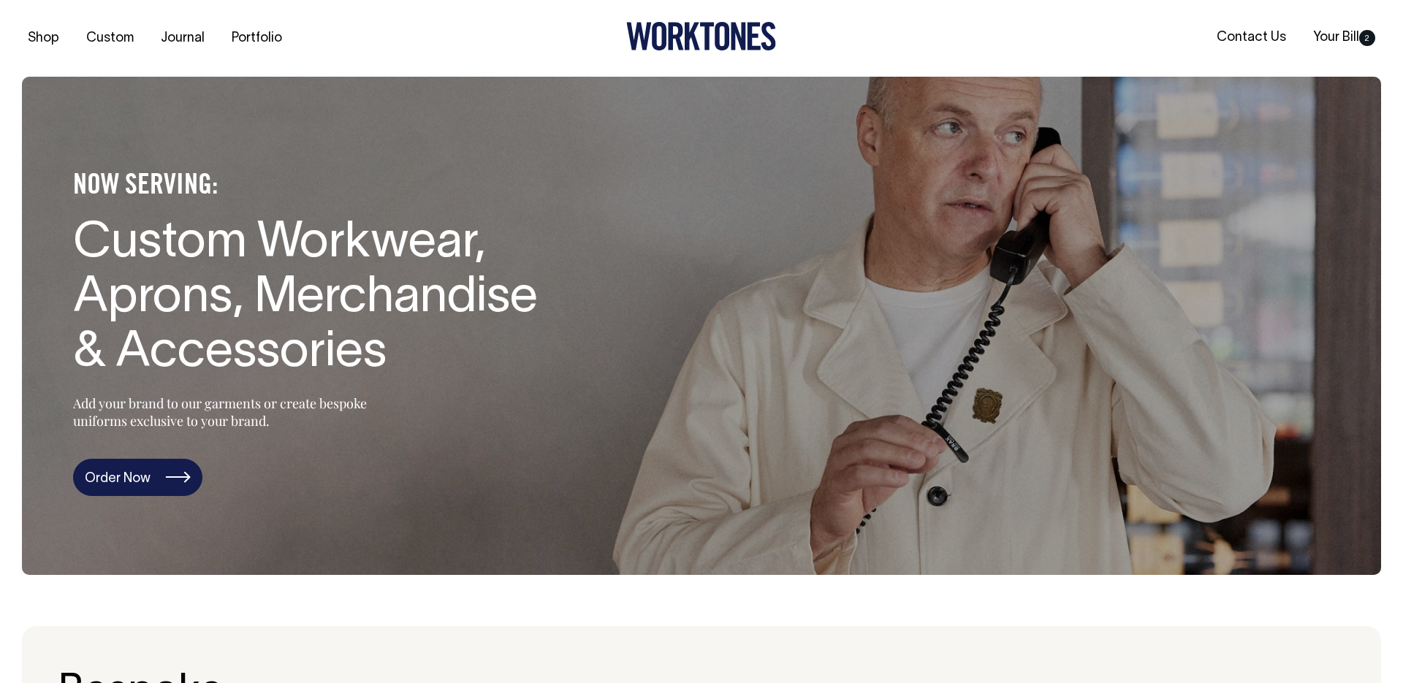
click at [154, 479] on link "Order Now" at bounding box center [137, 478] width 129 height 38
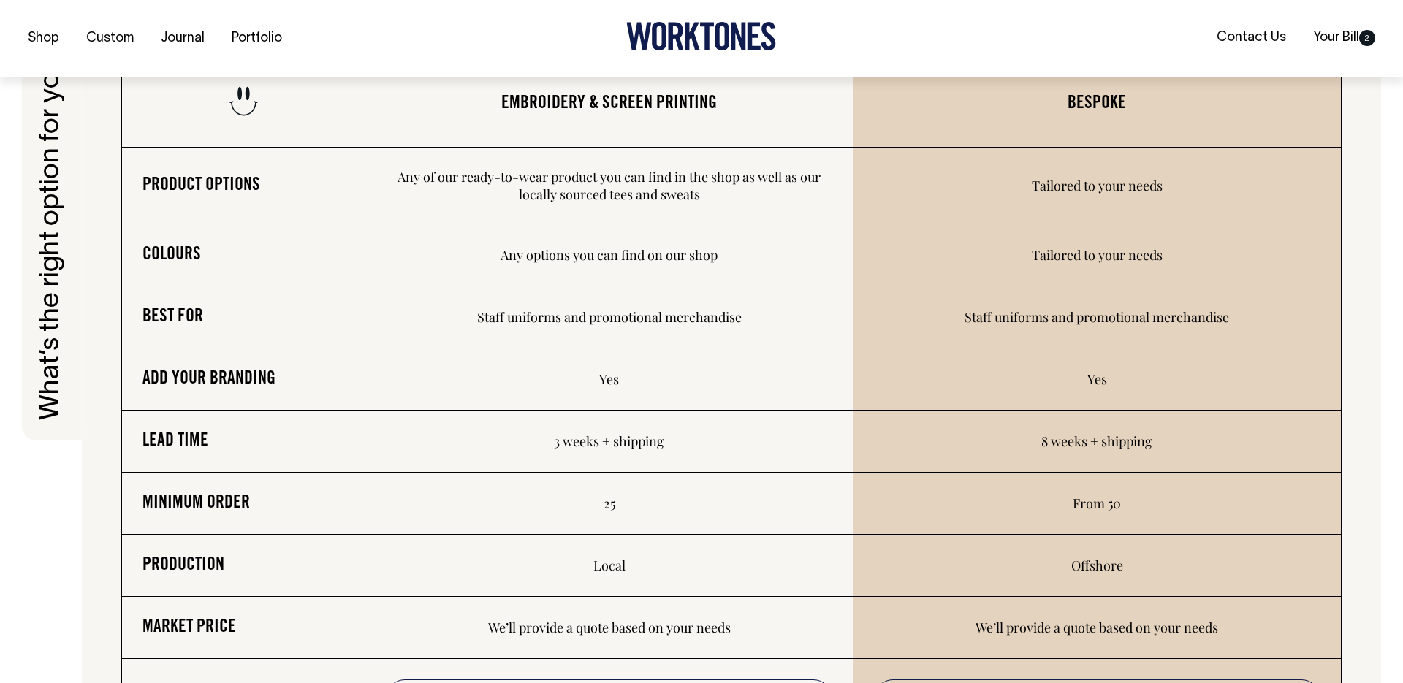
scroll to position [2375, 0]
drag, startPoint x: 516, startPoint y: 433, endPoint x: 766, endPoint y: 447, distance: 251.0
click at [766, 447] on td "3 weeks + shipping" at bounding box center [608, 441] width 487 height 62
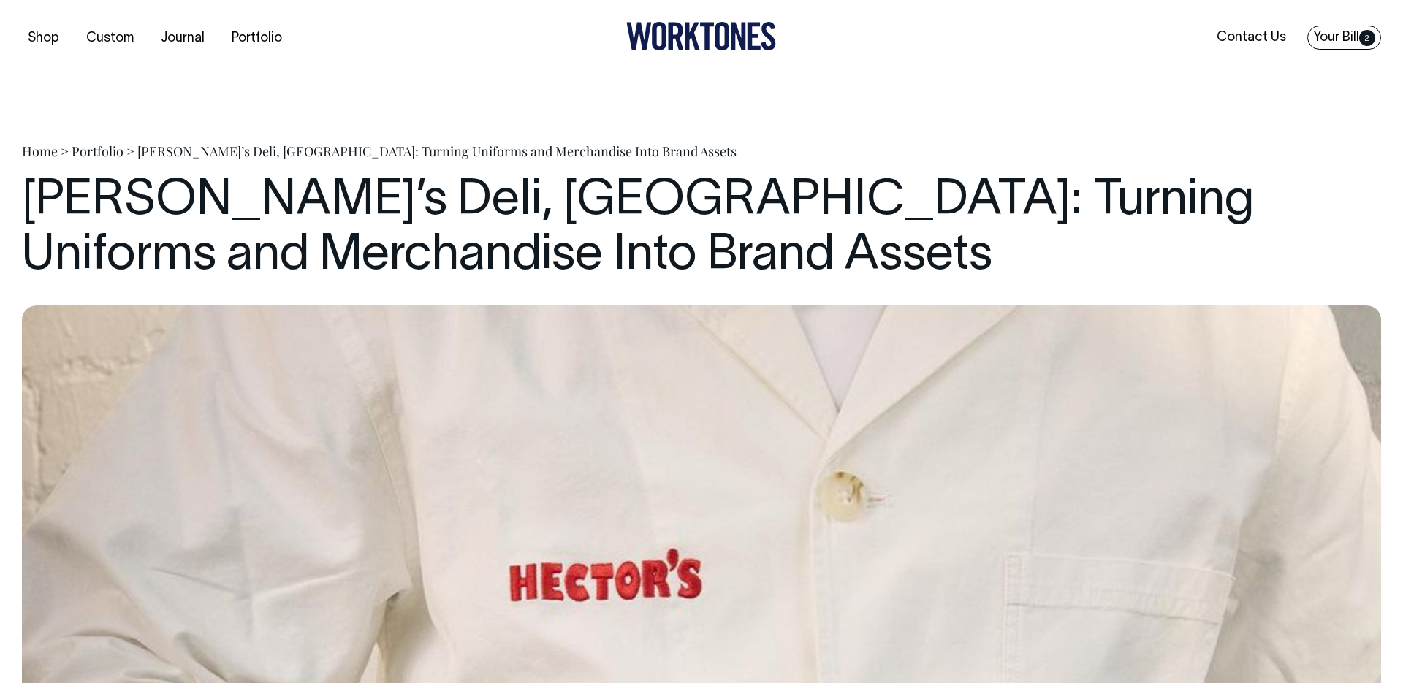
click at [1355, 41] on link "Your Bill 2" at bounding box center [1344, 38] width 74 height 24
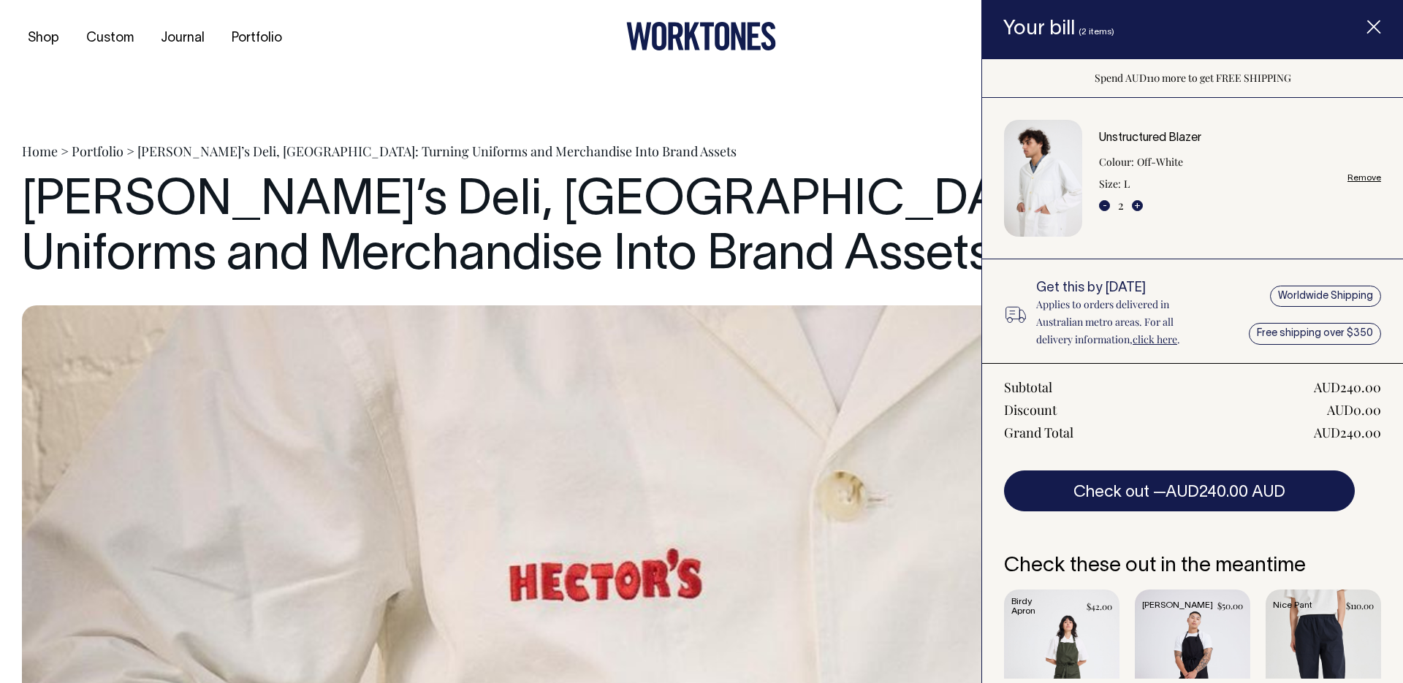
drag, startPoint x: 1214, startPoint y: 135, endPoint x: 1132, endPoint y: 159, distance: 86.0
click at [1100, 136] on div "Unstructured Blazer Colour: Off-White Size: L - 2 + Remove" at bounding box center [1240, 178] width 282 height 93
drag, startPoint x: 1150, startPoint y: 180, endPoint x: 1099, endPoint y: 128, distance: 73.4
click at [1095, 130] on div "Unstructured Blazer Colour: Off-White Size: L - 2 + Remove" at bounding box center [1192, 179] width 377 height 118
copy div "Unstructured Blazer Colour: Off-White Size: L"
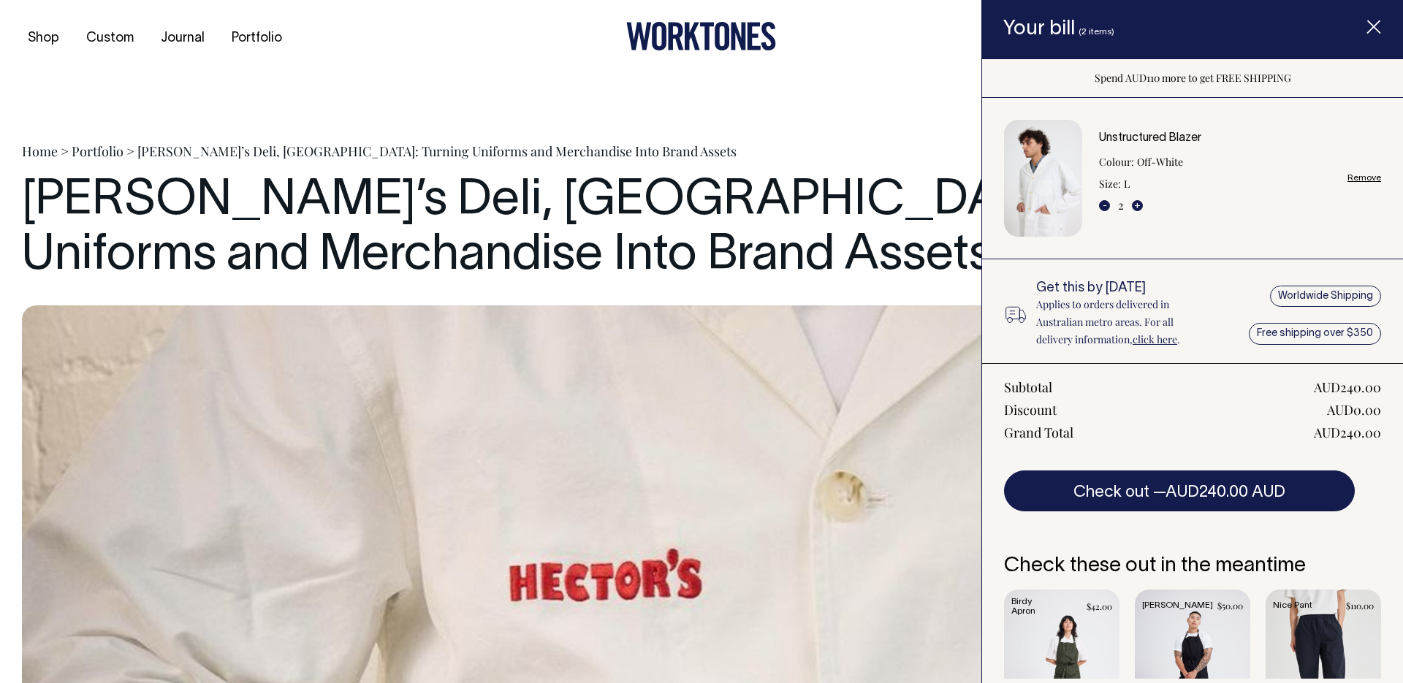
click at [1263, 226] on div "Unstructured Blazer Colour: Off-White Size: L - 2 + Remove" at bounding box center [1192, 179] width 377 height 118
click at [351, 347] on img at bounding box center [701, 636] width 1359 height 663
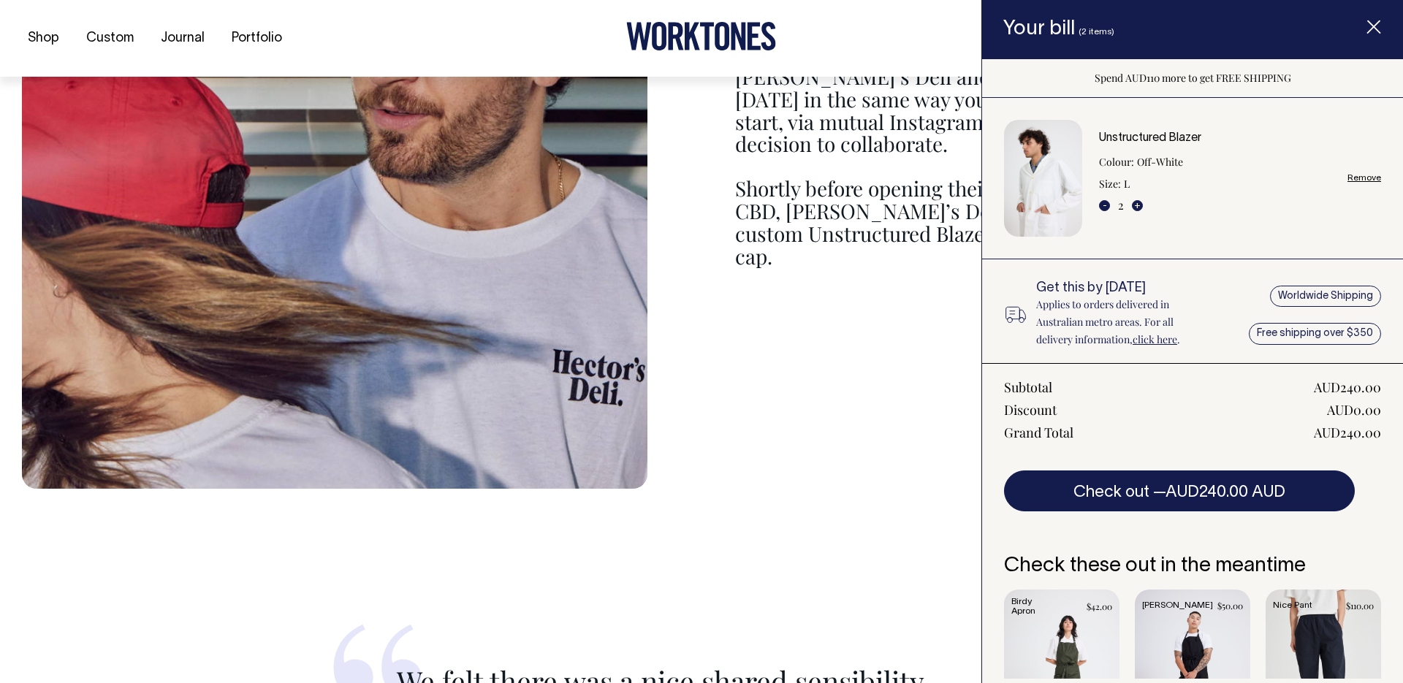
scroll to position [1973, 0]
